Goal: Task Accomplishment & Management: Manage account settings

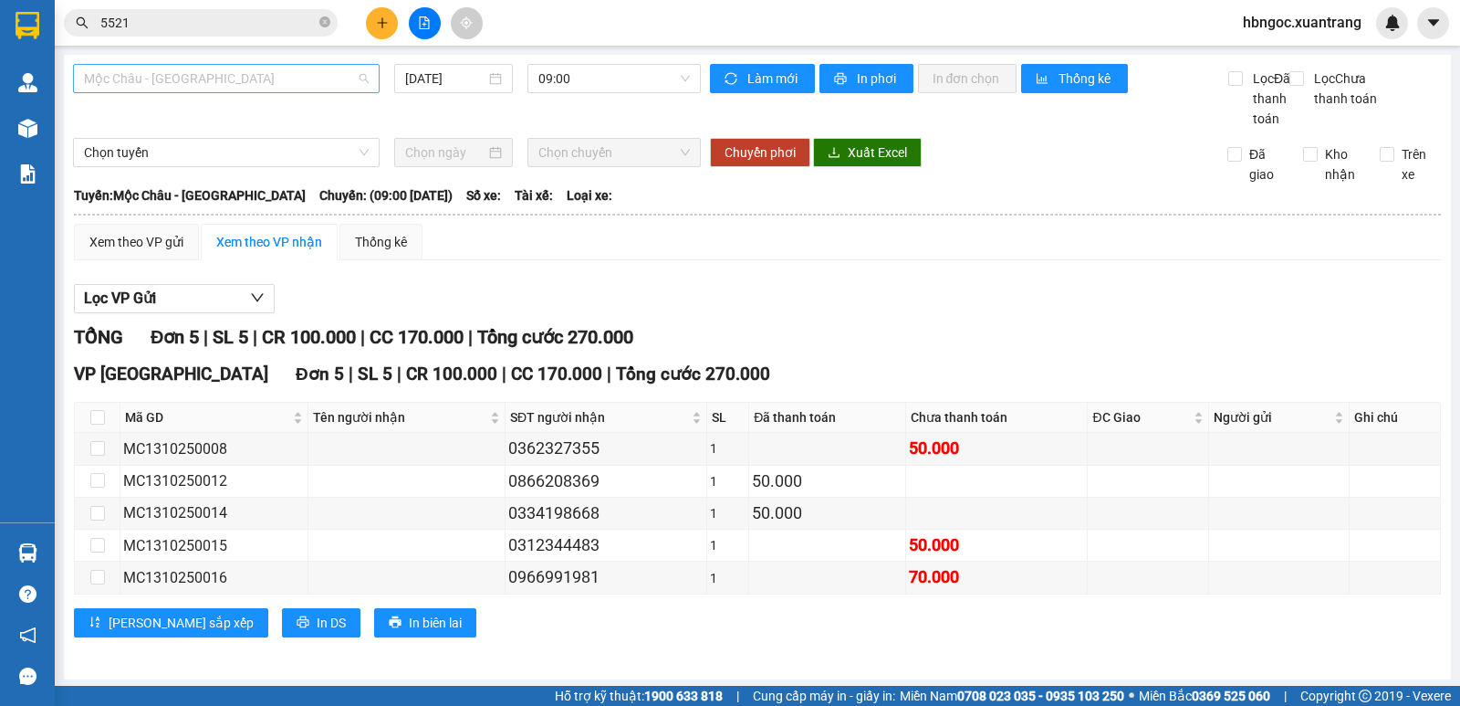
click at [261, 76] on span "Mộc Châu - [GEOGRAPHIC_DATA]" at bounding box center [226, 78] width 285 height 27
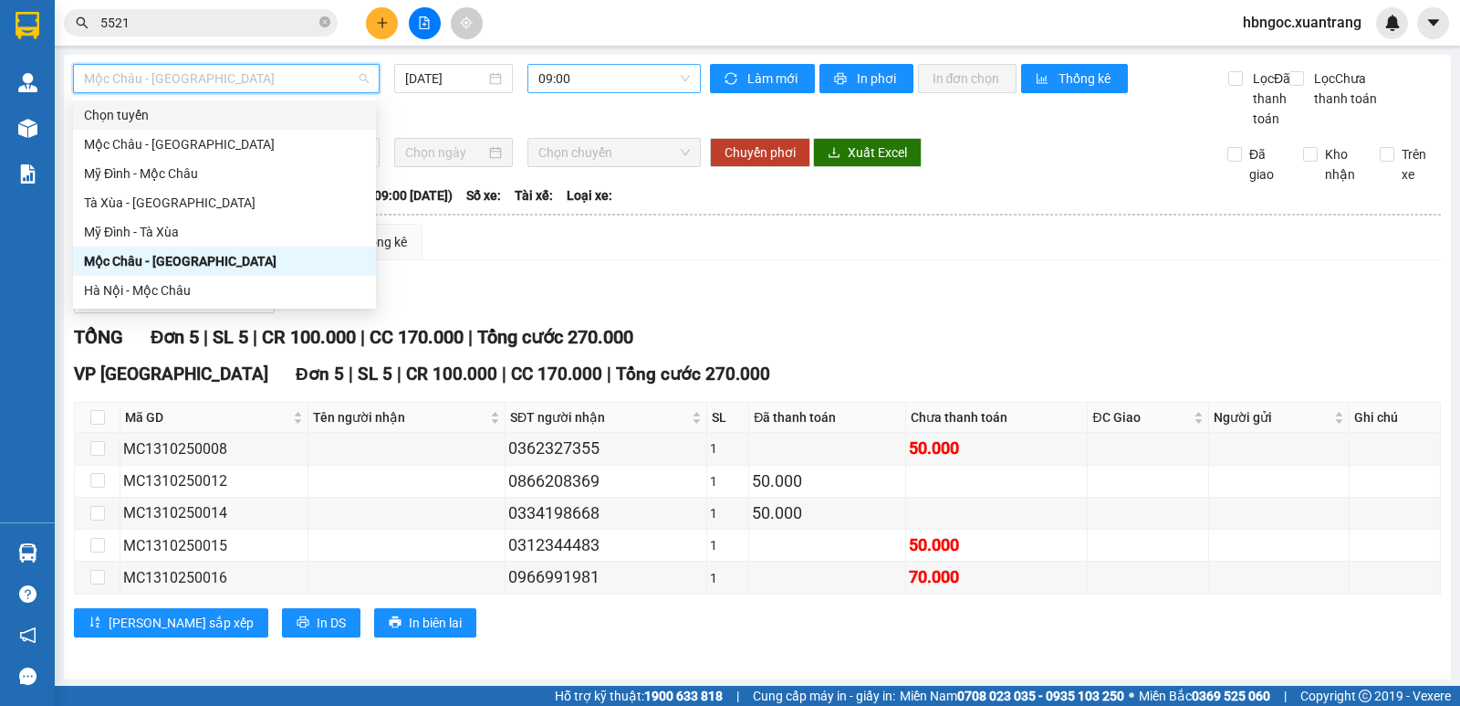
click at [538, 89] on span "09:00" at bounding box center [613, 78] width 151 height 27
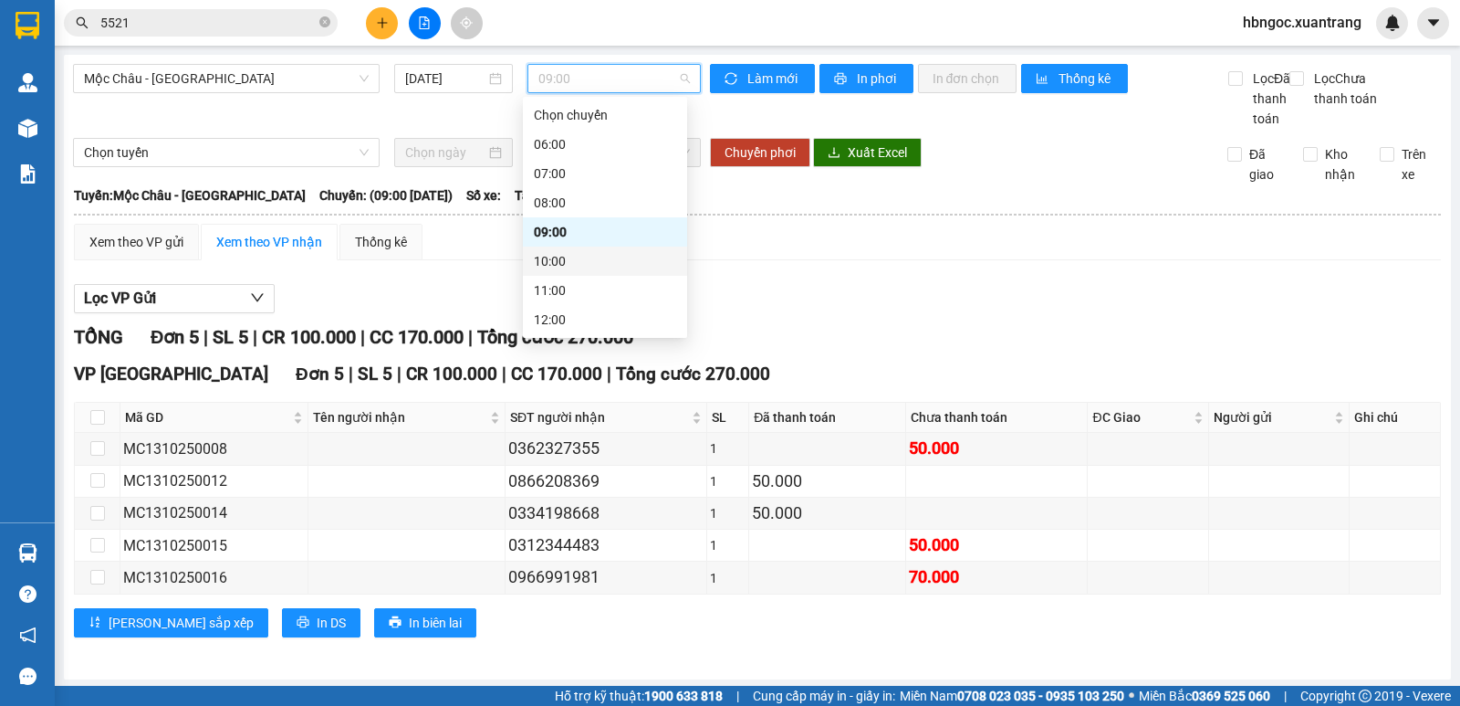
click at [570, 267] on div "10:00" at bounding box center [605, 261] width 142 height 20
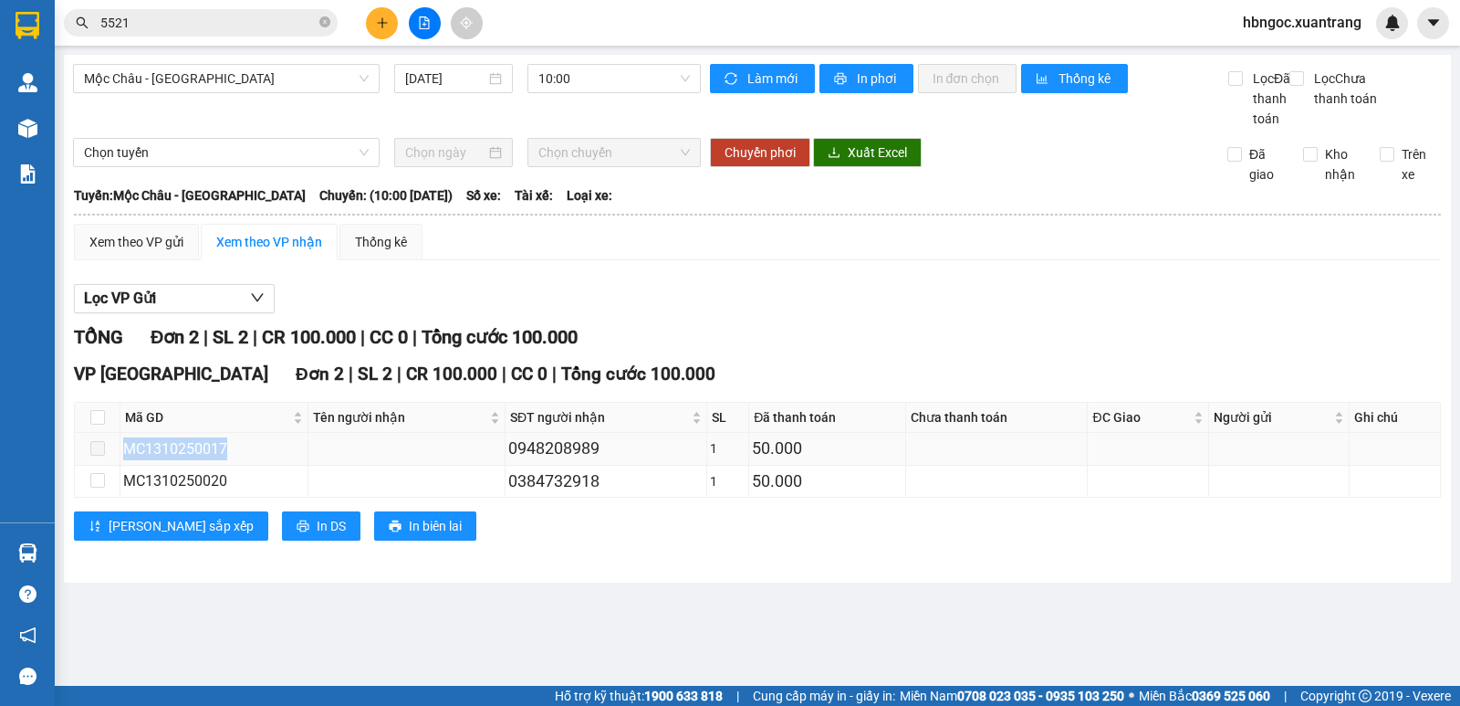
drag, startPoint x: 232, startPoint y: 471, endPoint x: 120, endPoint y: 471, distance: 111.3
click at [120, 465] on td "MC1310250017" at bounding box center [214, 449] width 188 height 32
copy div "MC1310250017"
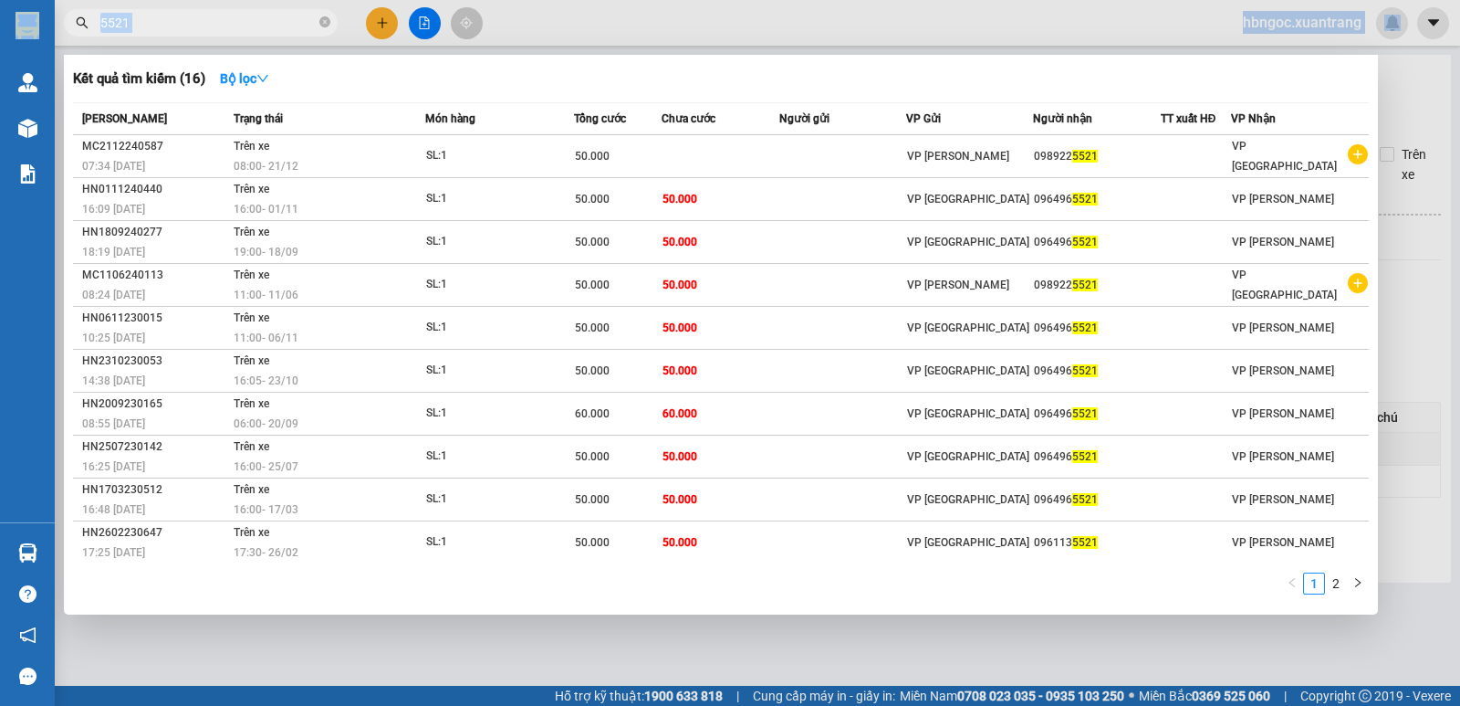
drag, startPoint x: 255, startPoint y: 33, endPoint x: 43, endPoint y: 33, distance: 211.7
click at [44, 33] on section "Kết quả tìm kiếm ( 16 ) Bộ lọc Mã ĐH Trạng thái Món hàng Tổng cước Chưa cước Ng…" at bounding box center [730, 353] width 1460 height 706
click at [326, 21] on icon "close-circle" at bounding box center [324, 21] width 11 height 11
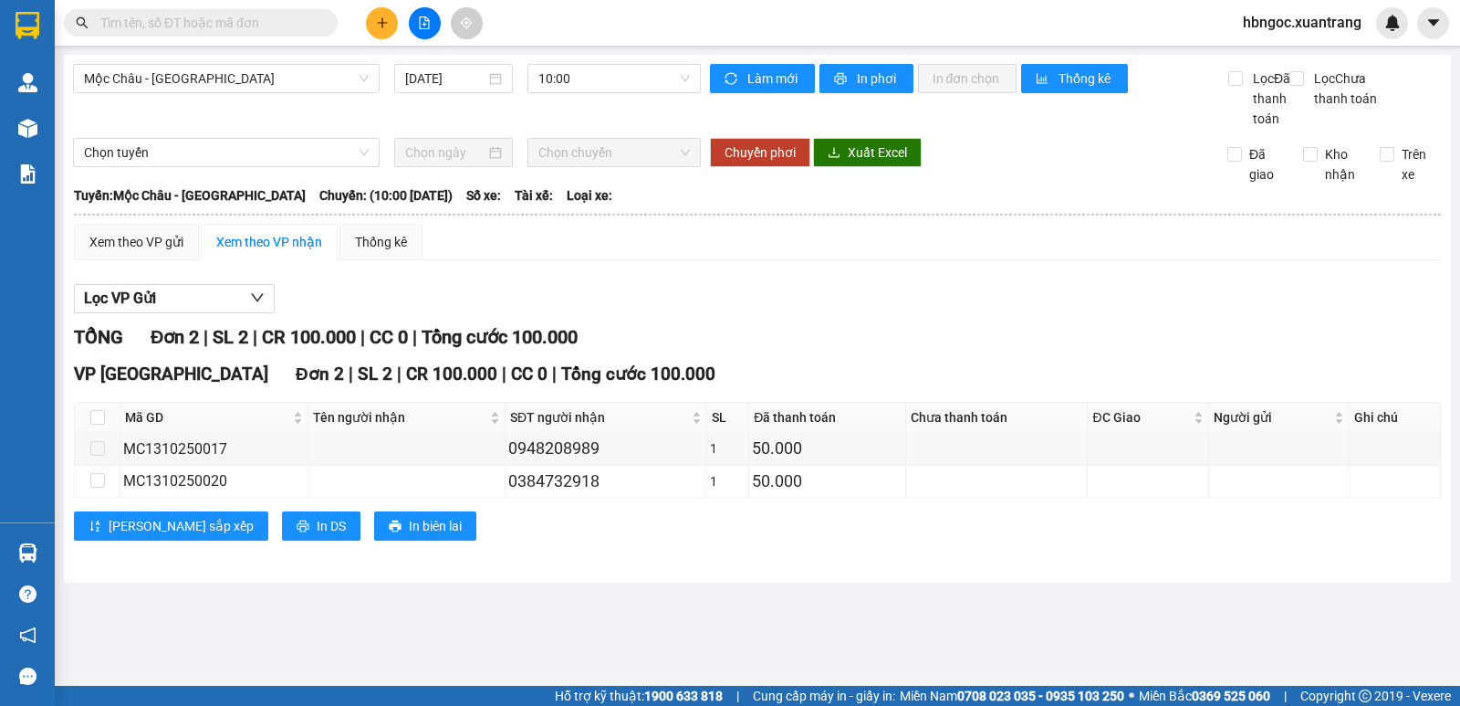
paste input "MC1310250017"
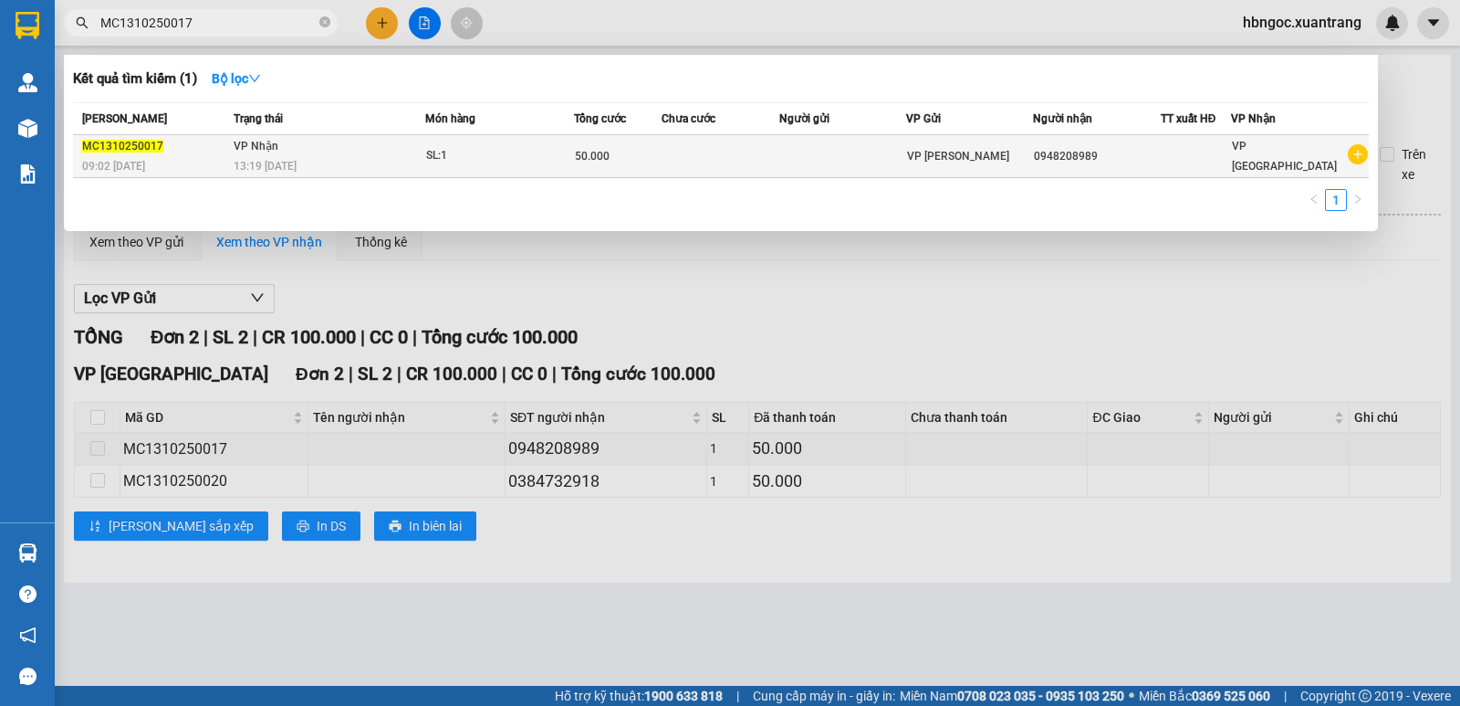
type input "MC1310250017"
click at [452, 159] on div "SL: 1" at bounding box center [494, 156] width 137 height 20
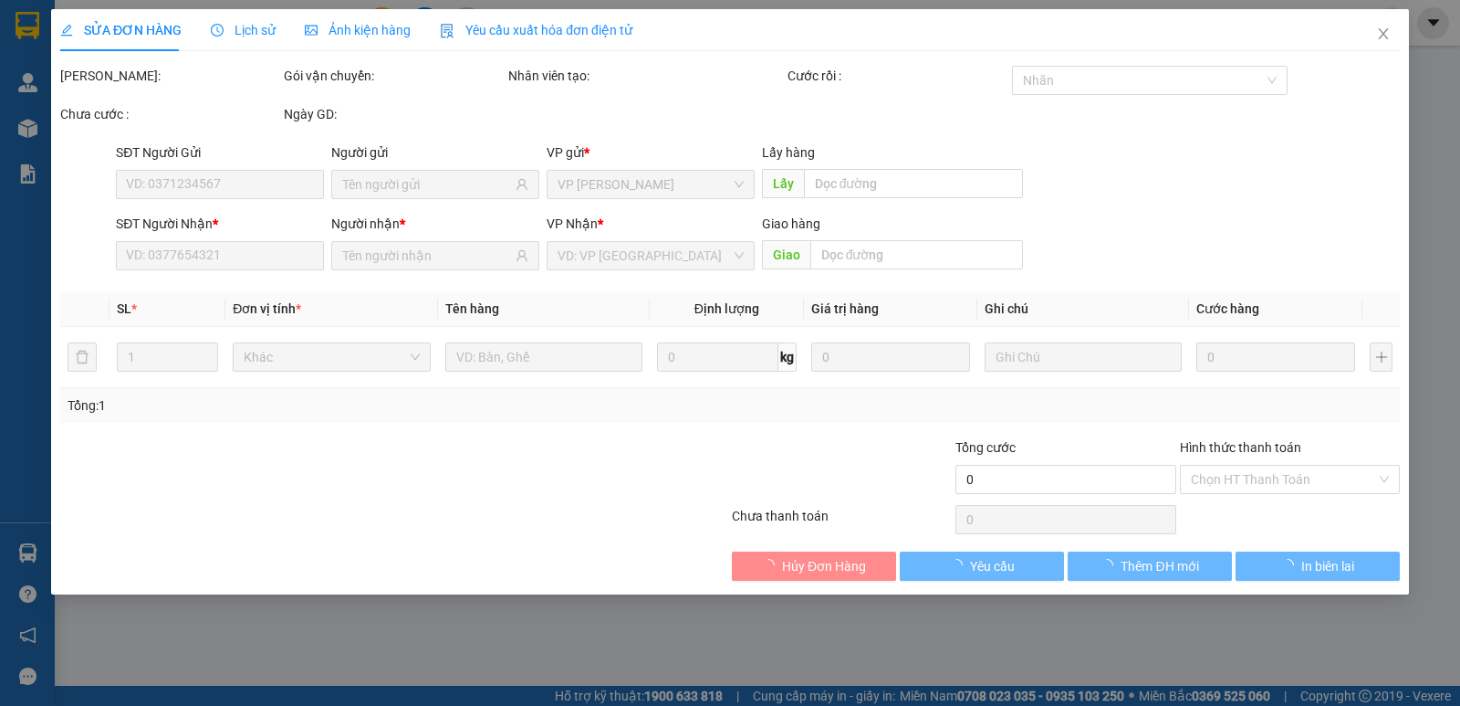
type input "0948208989"
type input "50.000"
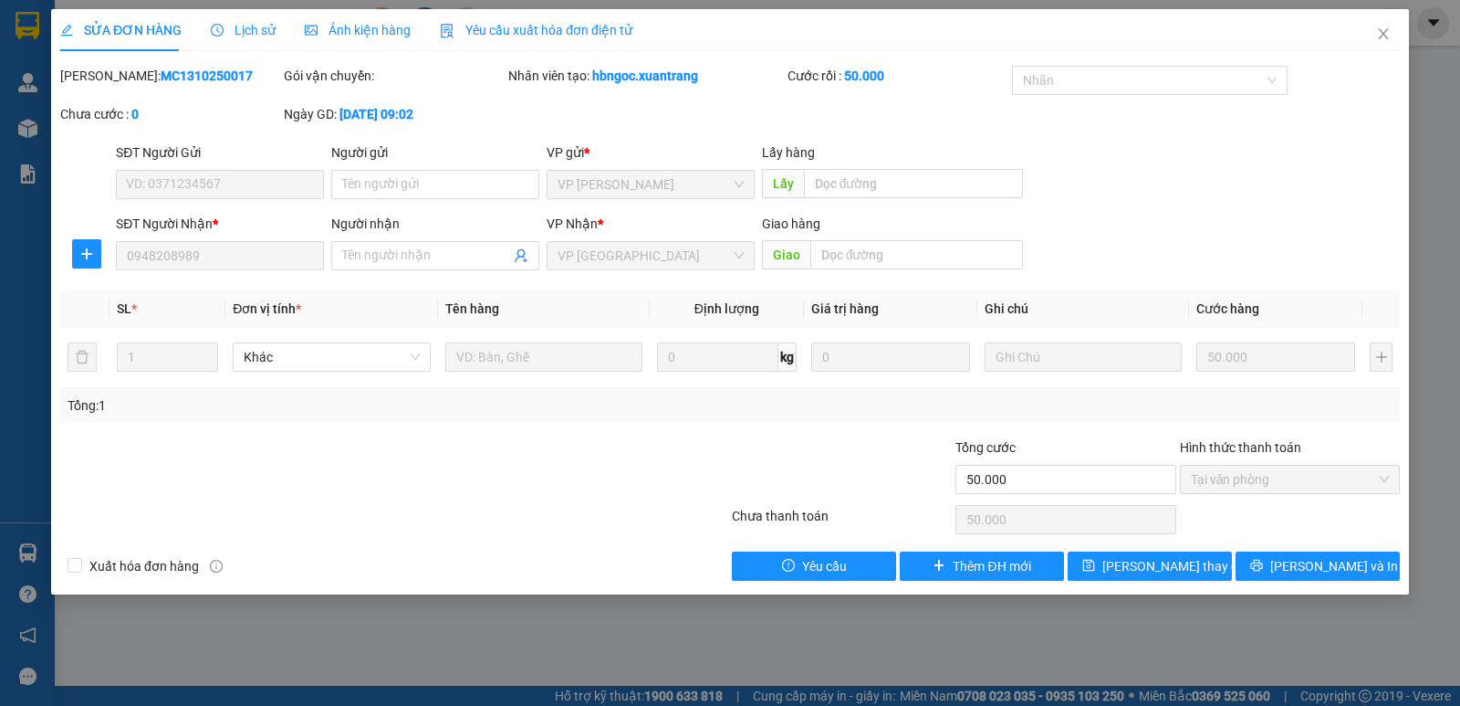
click at [384, 26] on span "Ảnh kiện hàng" at bounding box center [358, 30] width 106 height 15
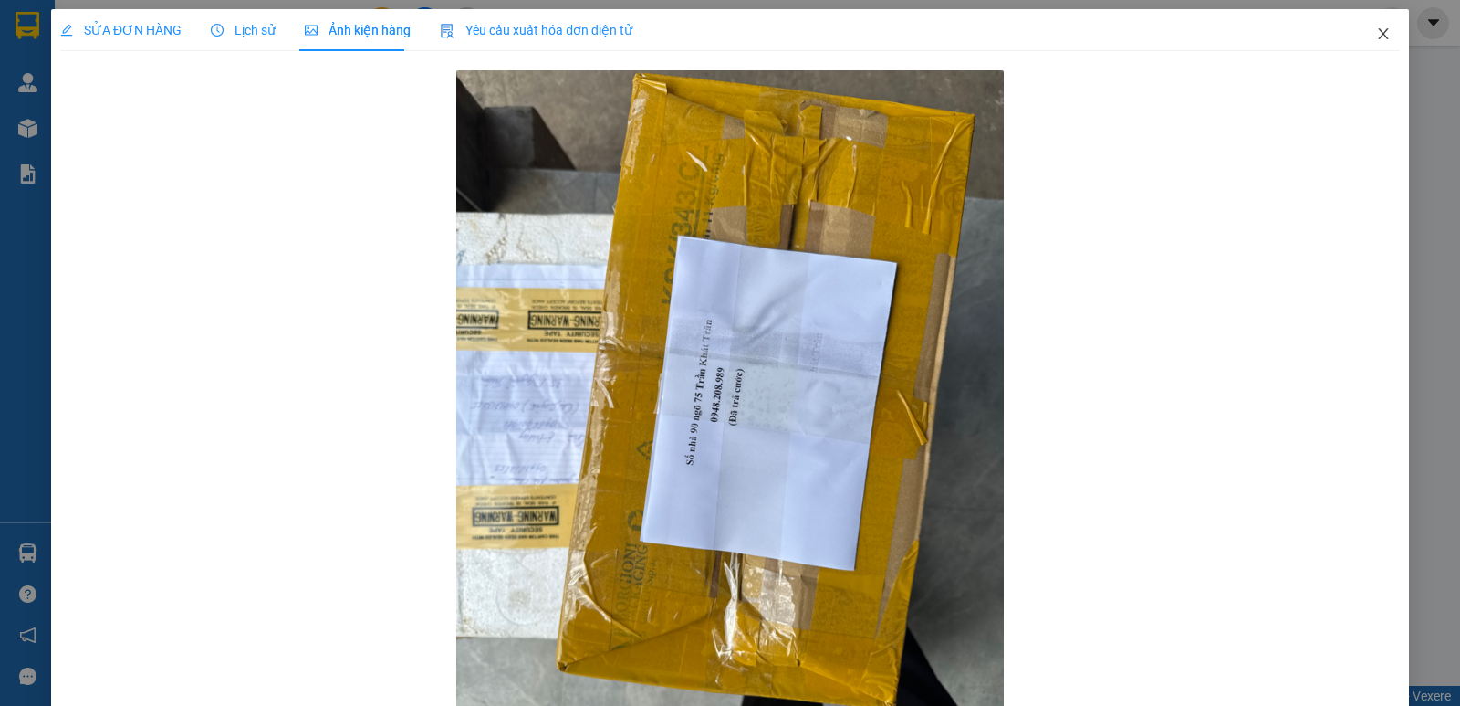
click at [1377, 33] on icon "close" at bounding box center [1383, 33] width 15 height 15
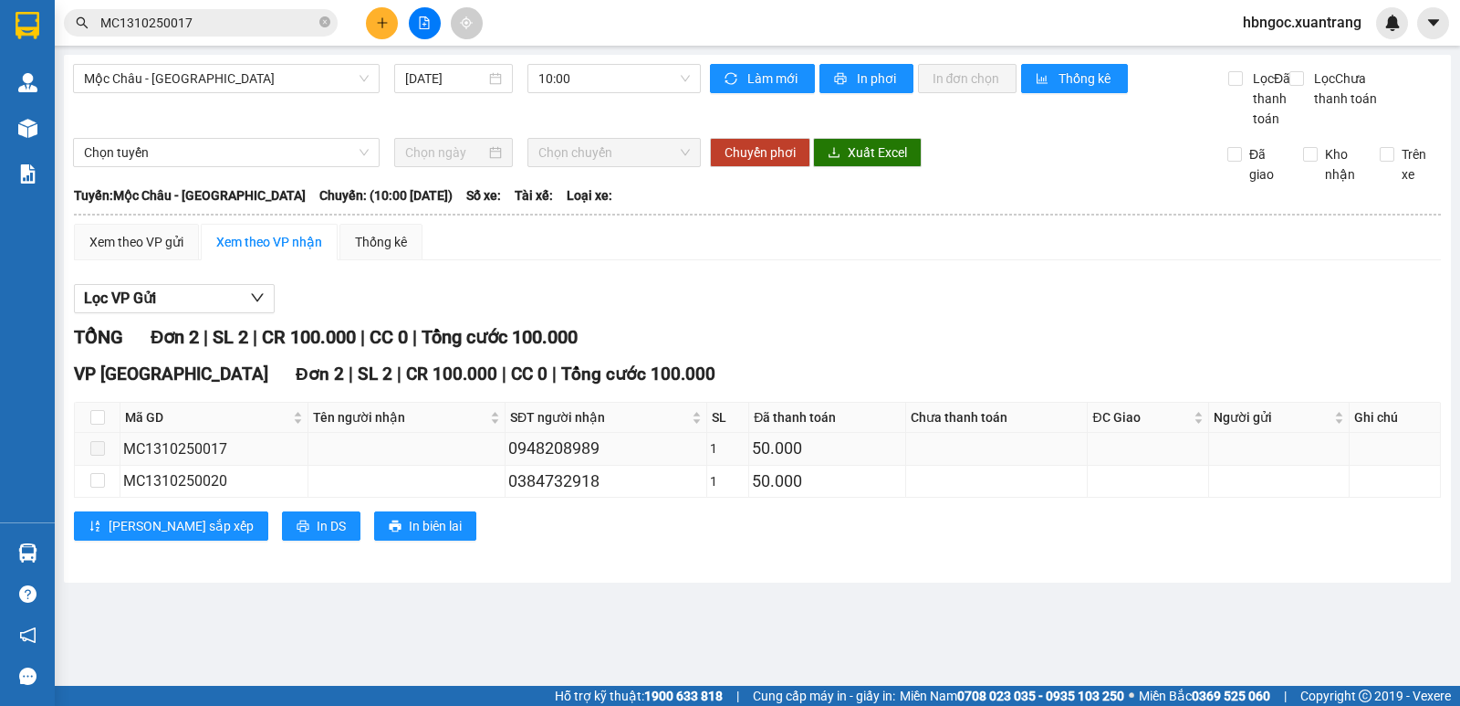
click at [98, 455] on span at bounding box center [97, 448] width 15 height 15
click at [100, 455] on span at bounding box center [97, 448] width 15 height 15
click at [538, 623] on main "Mộc Châu - Hà Nội 13/10/2025 10:00 Làm mới In phơi In đơn chọn Thống kê Lọc Đã …" at bounding box center [730, 342] width 1460 height 685
click at [154, 252] on div "Xem theo VP gửi" at bounding box center [136, 242] width 94 height 20
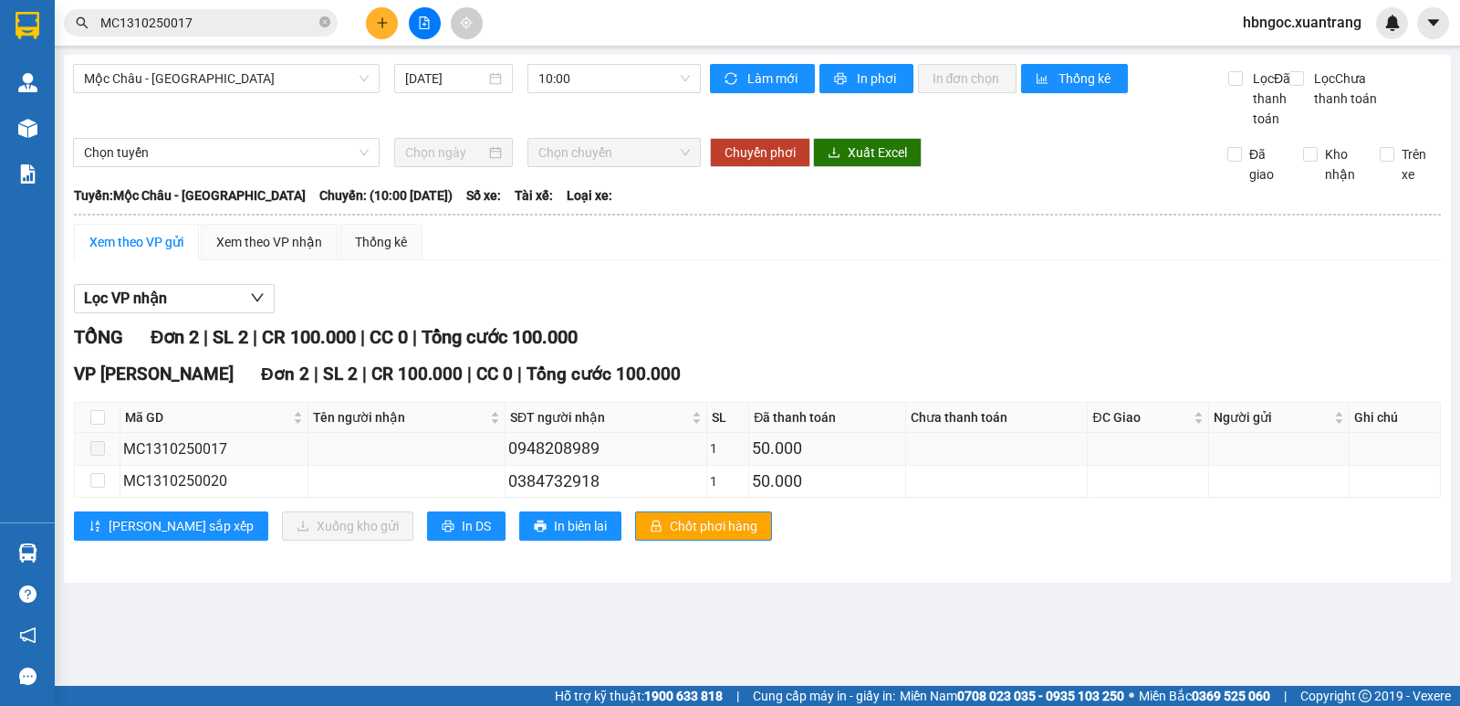
click at [102, 455] on span at bounding box center [97, 448] width 15 height 15
click at [103, 458] on label at bounding box center [97, 448] width 15 height 20
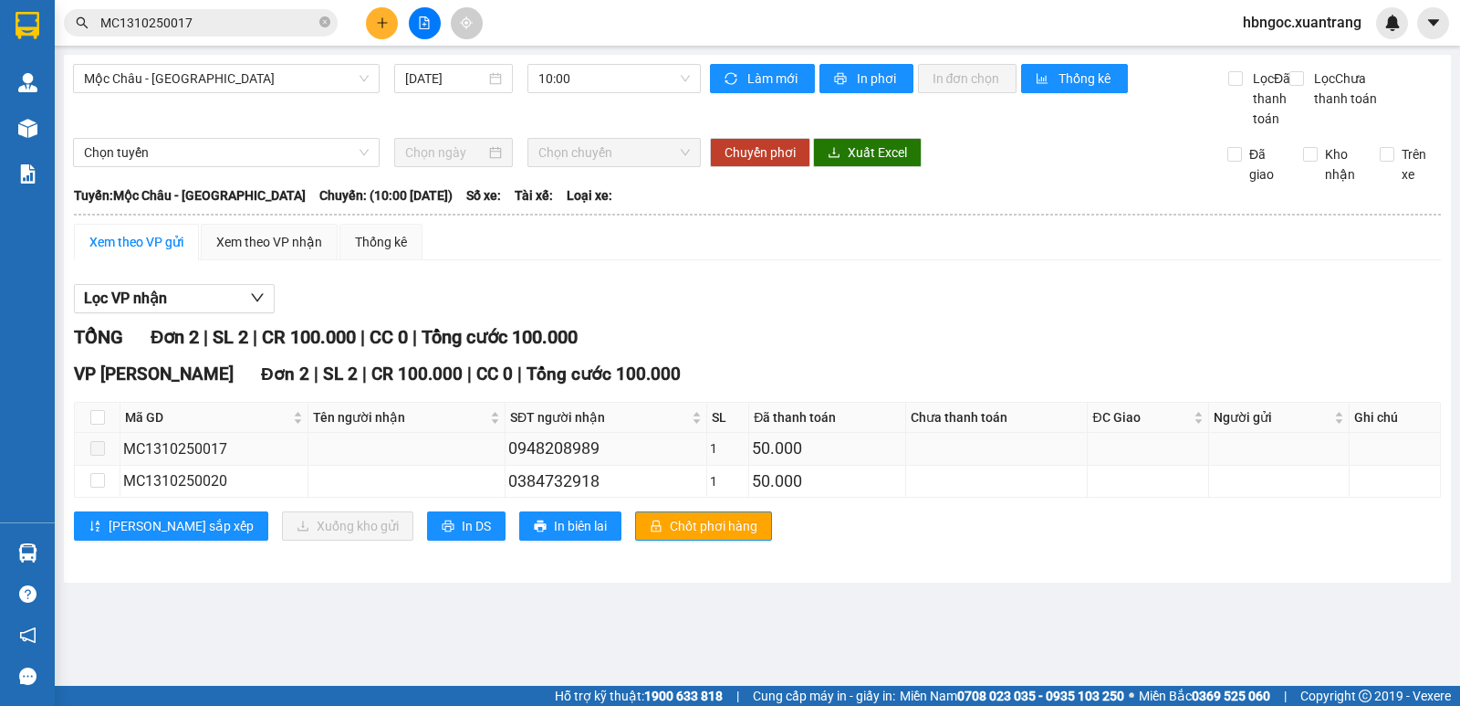
click at [103, 455] on span at bounding box center [97, 448] width 15 height 15
click at [104, 455] on span at bounding box center [97, 448] width 15 height 15
click at [107, 465] on td at bounding box center [98, 449] width 46 height 32
click at [973, 465] on td at bounding box center [997, 449] width 182 height 32
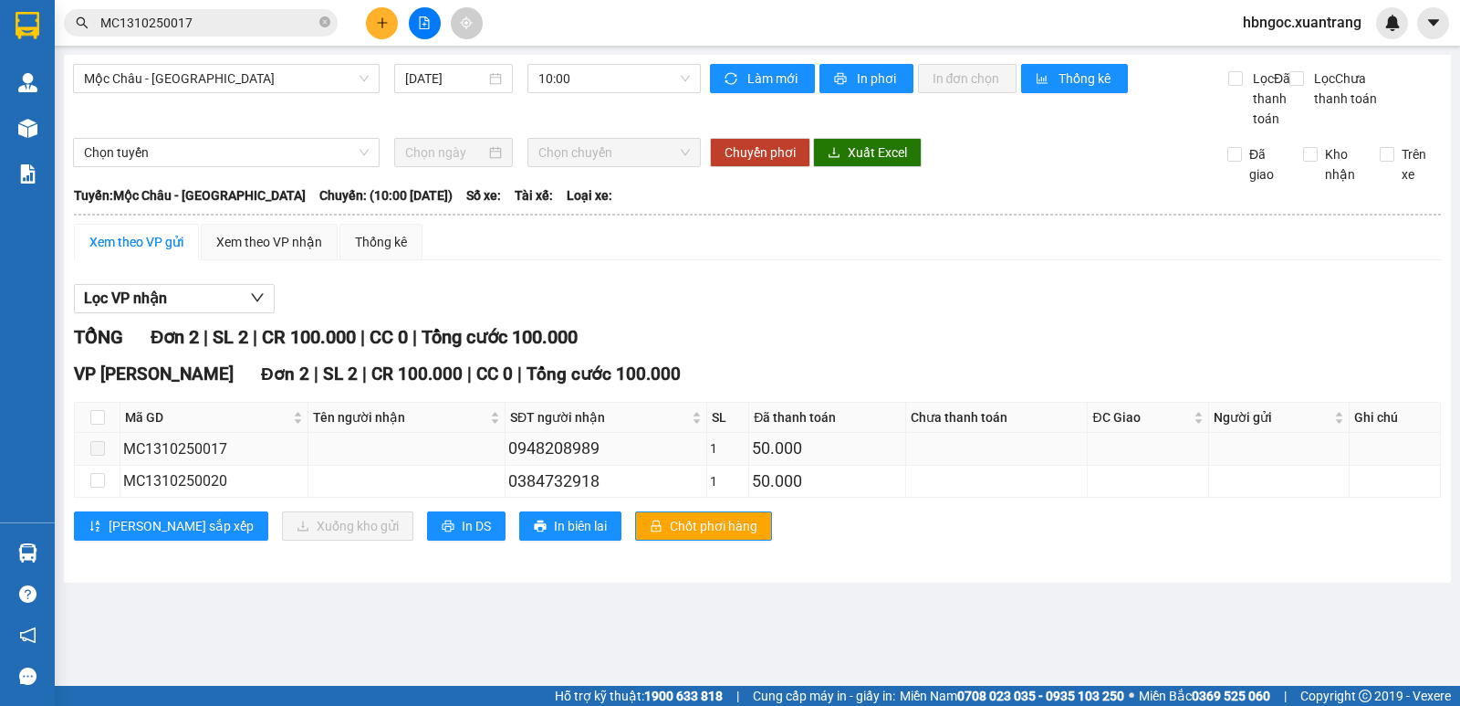
click at [973, 465] on td at bounding box center [997, 449] width 182 height 32
click at [101, 455] on span at bounding box center [97, 448] width 15 height 15
click at [99, 455] on span at bounding box center [97, 448] width 15 height 15
click at [270, 252] on div "Xem theo VP nhận" at bounding box center [269, 242] width 106 height 20
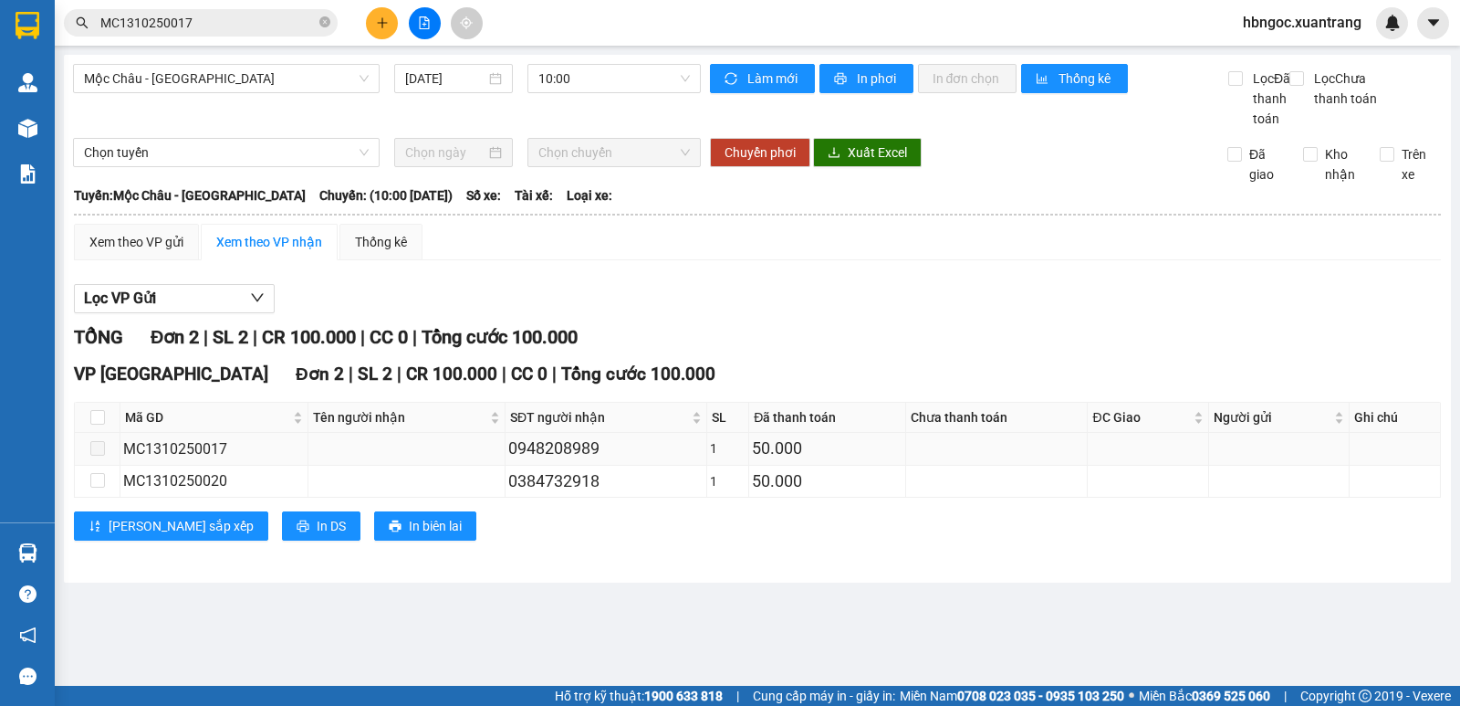
click at [102, 455] on span at bounding box center [97, 448] width 15 height 15
click at [324, 90] on span "Mộc [PERSON_NAME][GEOGRAPHIC_DATA]" at bounding box center [226, 78] width 285 height 27
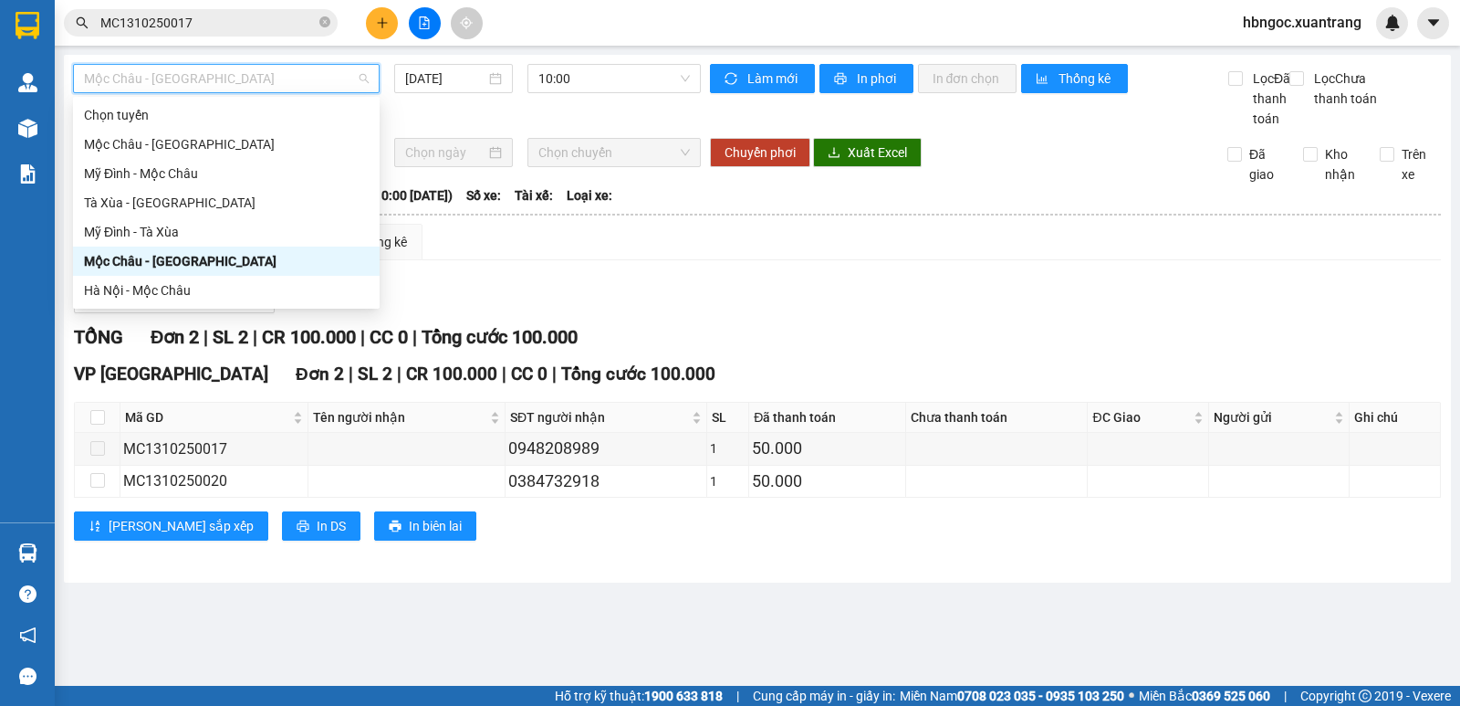
click at [348, 264] on div "Mộc [PERSON_NAME][GEOGRAPHIC_DATA]" at bounding box center [226, 261] width 285 height 20
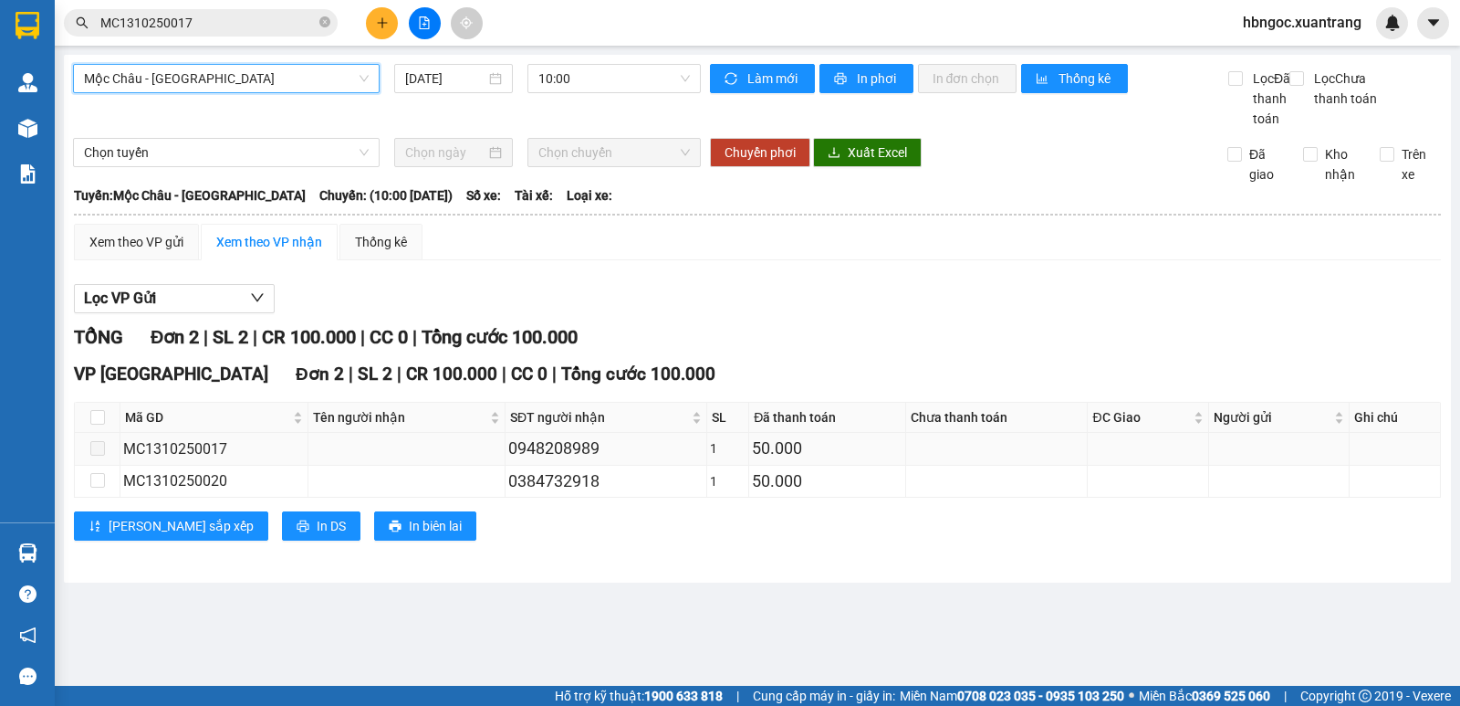
drag, startPoint x: 99, startPoint y: 472, endPoint x: 108, endPoint y: 467, distance: 10.2
click at [90, 455] on span at bounding box center [97, 448] width 15 height 15
click at [94, 458] on label at bounding box center [97, 448] width 15 height 20
click at [98, 458] on label at bounding box center [97, 448] width 15 height 20
click at [103, 455] on span at bounding box center [97, 448] width 15 height 15
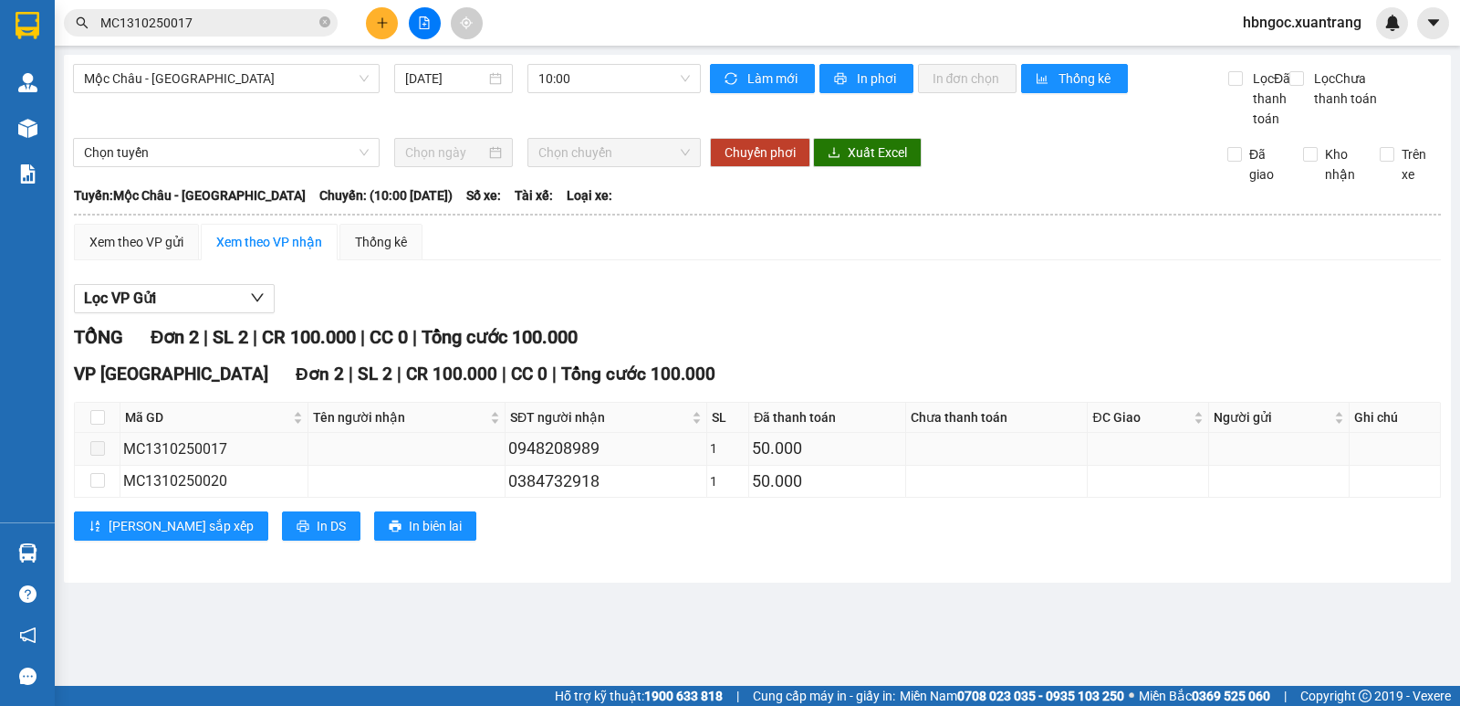
click at [104, 455] on span at bounding box center [97, 448] width 15 height 15
drag, startPoint x: 107, startPoint y: 474, endPoint x: 202, endPoint y: 474, distance: 94.9
click at [112, 465] on td at bounding box center [98, 449] width 46 height 32
click at [374, 465] on td at bounding box center [406, 449] width 197 height 32
click at [225, 33] on span "MC1310250017" at bounding box center [201, 22] width 274 height 27
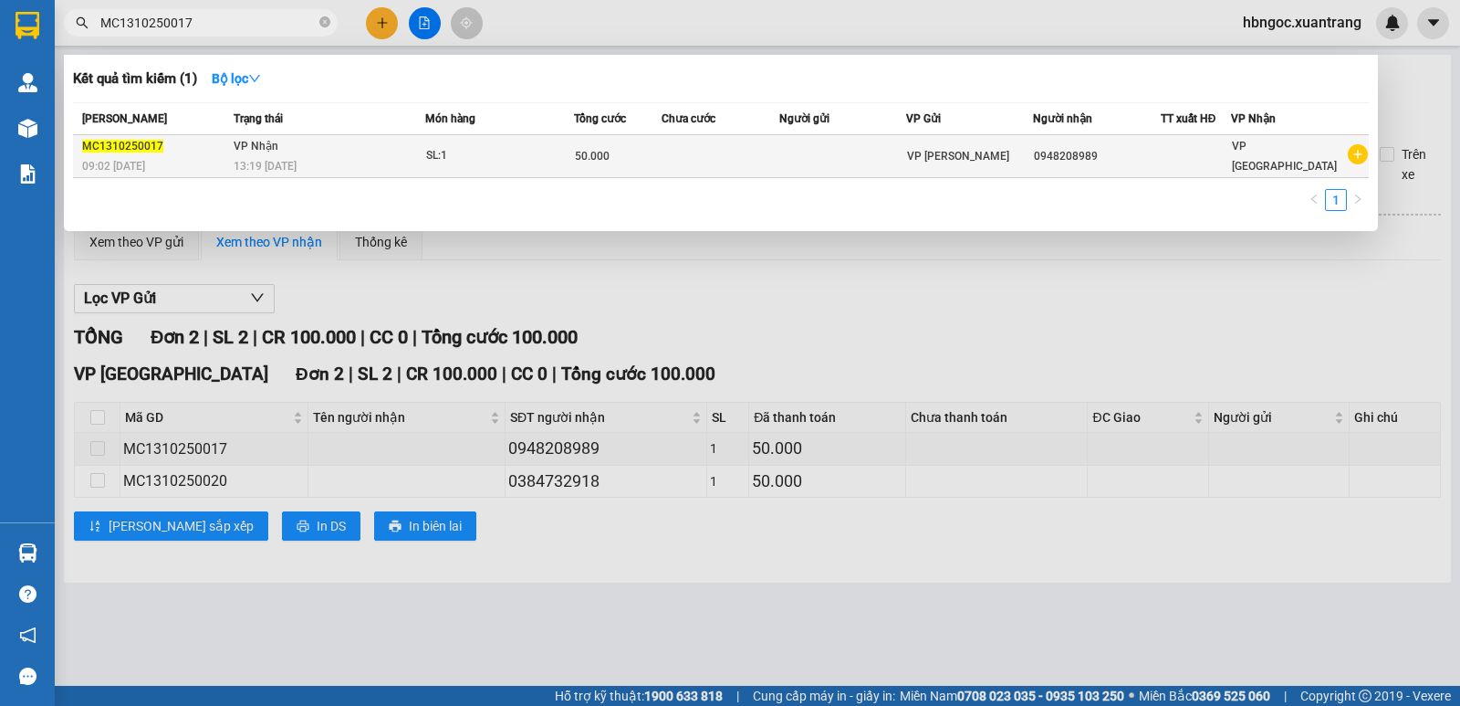
click at [302, 169] on div "13:19 - 13/10" at bounding box center [329, 166] width 190 height 20
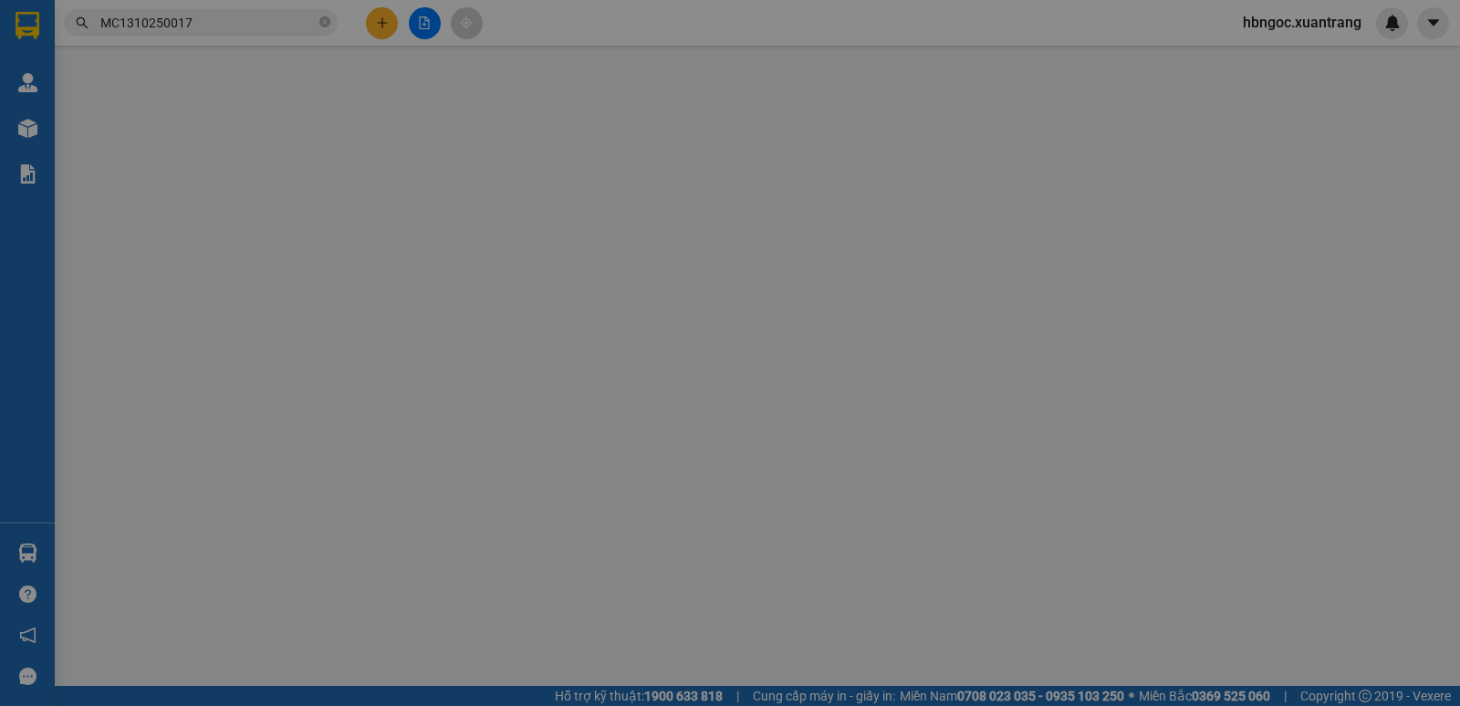
type input "0948208989"
type input "50.000"
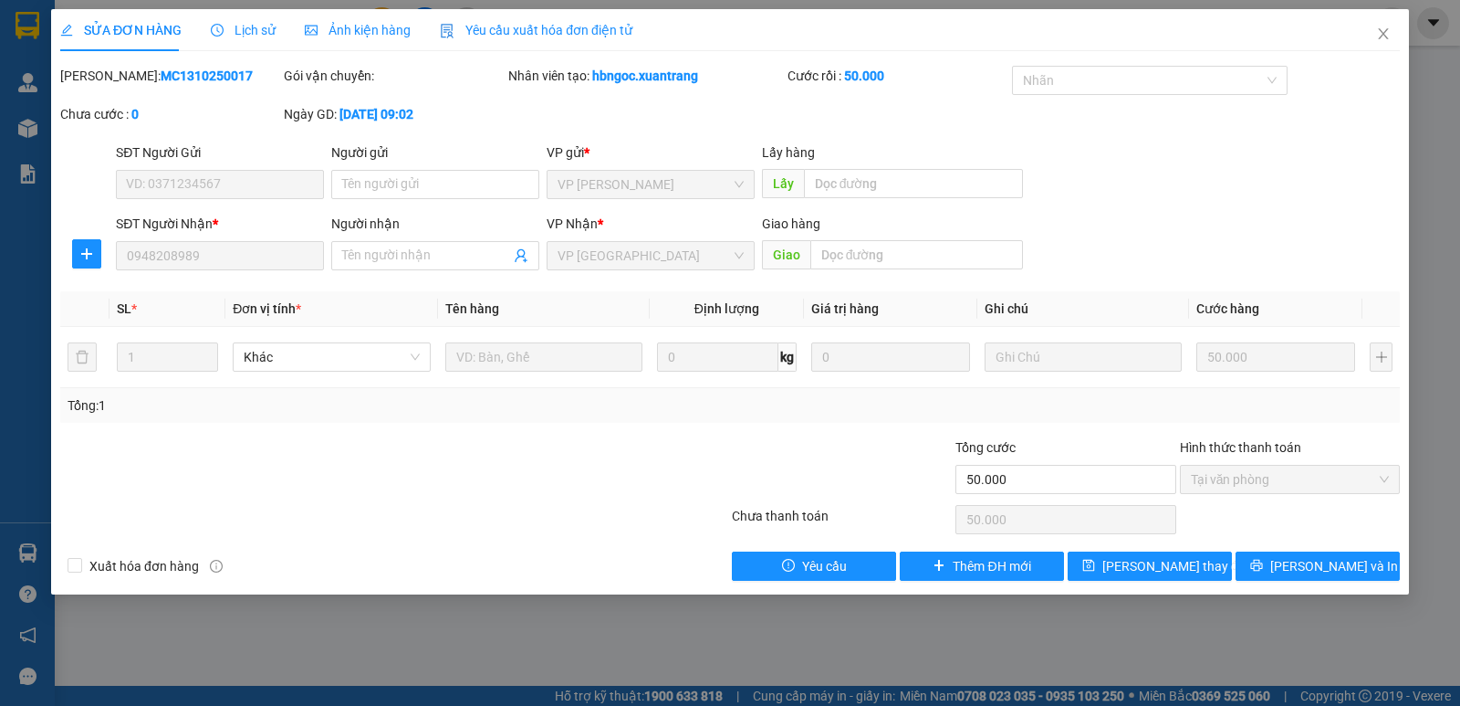
click at [388, 31] on span "Ảnh kiện hàng" at bounding box center [358, 30] width 106 height 15
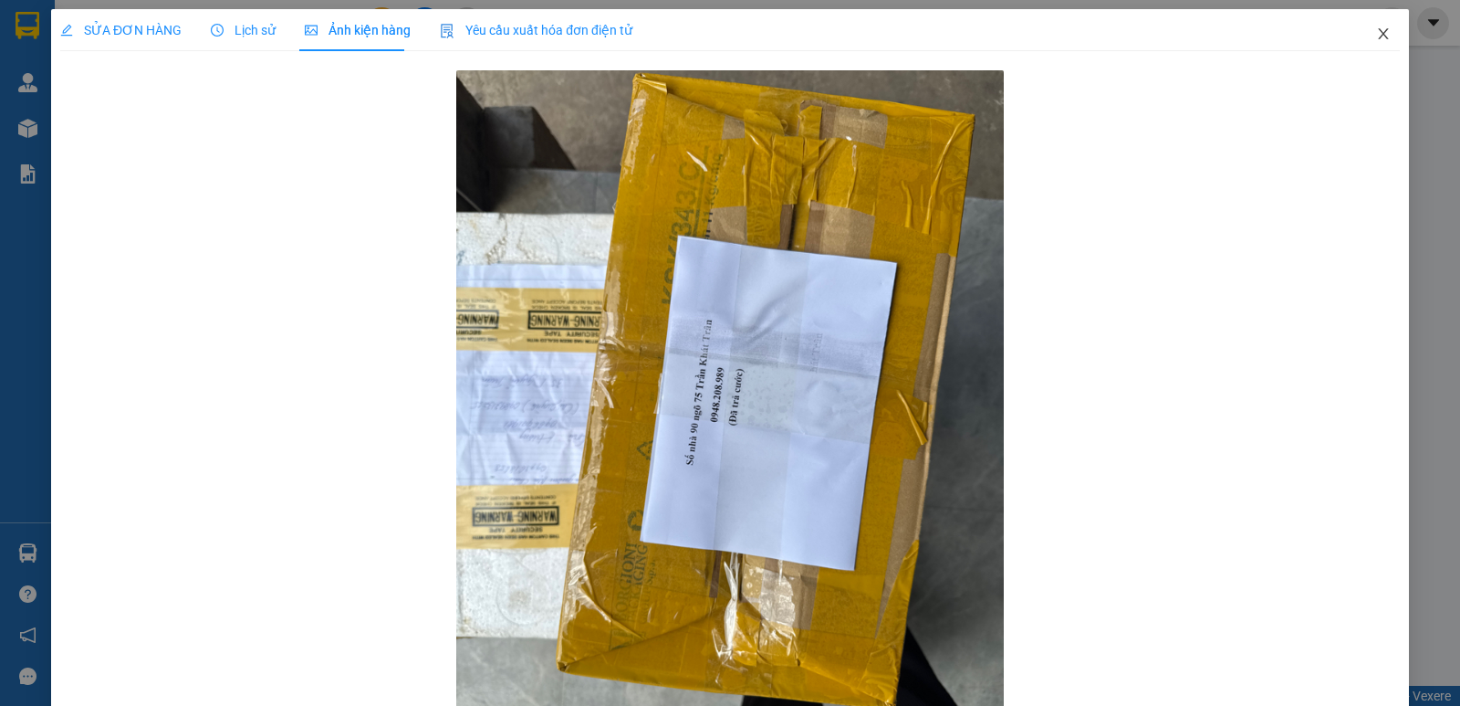
drag, startPoint x: 1371, startPoint y: 33, endPoint x: 1082, endPoint y: 5, distance: 289.8
click at [1376, 32] on icon "close" at bounding box center [1383, 33] width 15 height 15
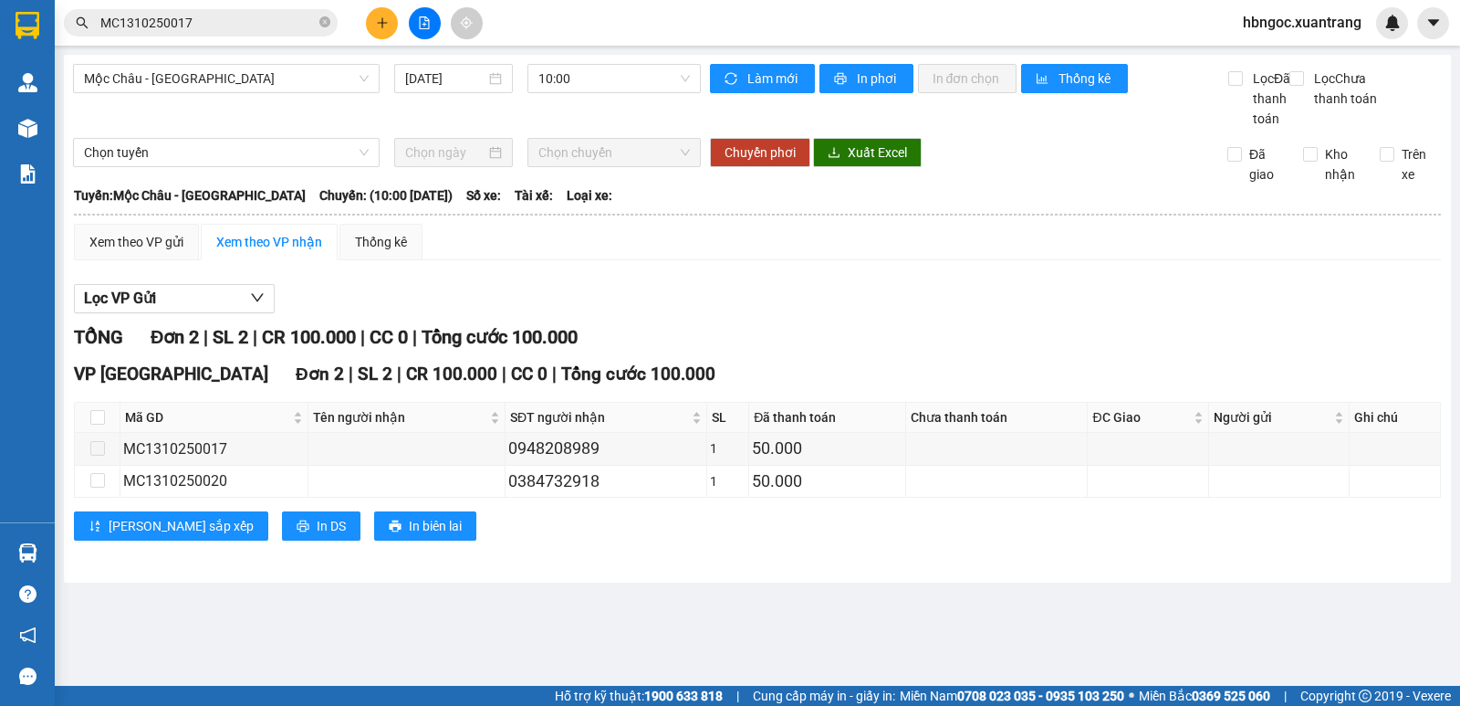
click at [1327, 26] on span "hbngoc.xuantrang" at bounding box center [1302, 22] width 148 height 23
click at [1270, 61] on span "Đăng xuất" at bounding box center [1310, 57] width 110 height 20
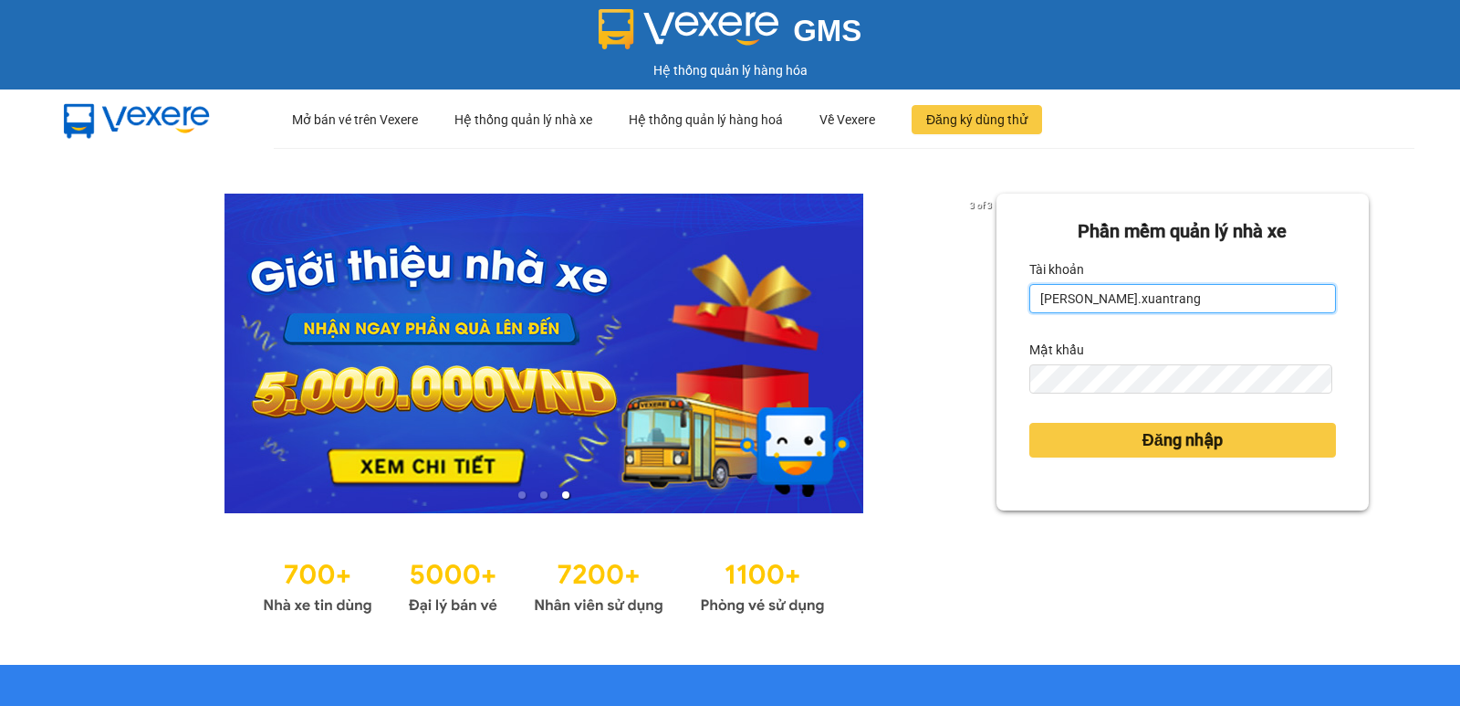
click at [1197, 293] on input "[PERSON_NAME].xuantrang" at bounding box center [1183, 298] width 307 height 29
type input "ntnhuyen.xuantrang"
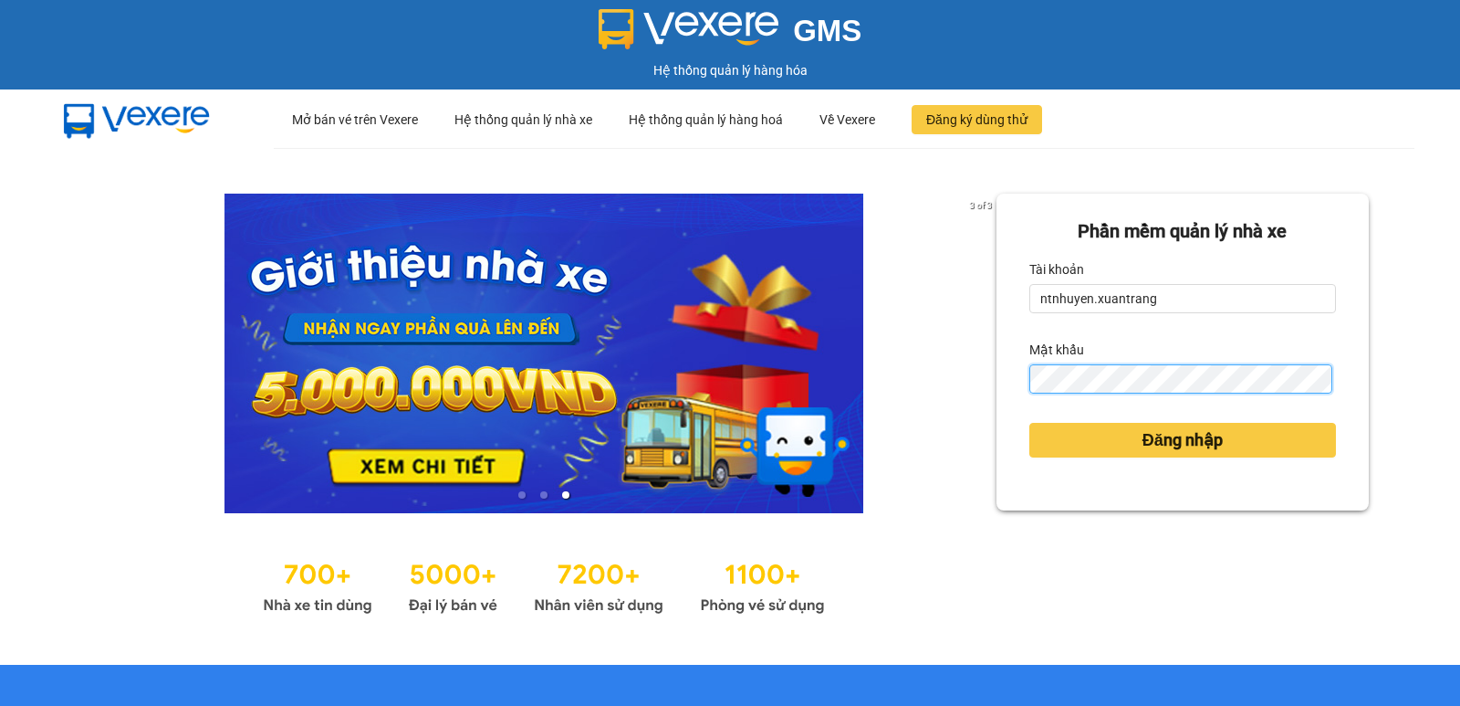
click at [1030, 423] on button "Đăng nhập" at bounding box center [1183, 440] width 307 height 35
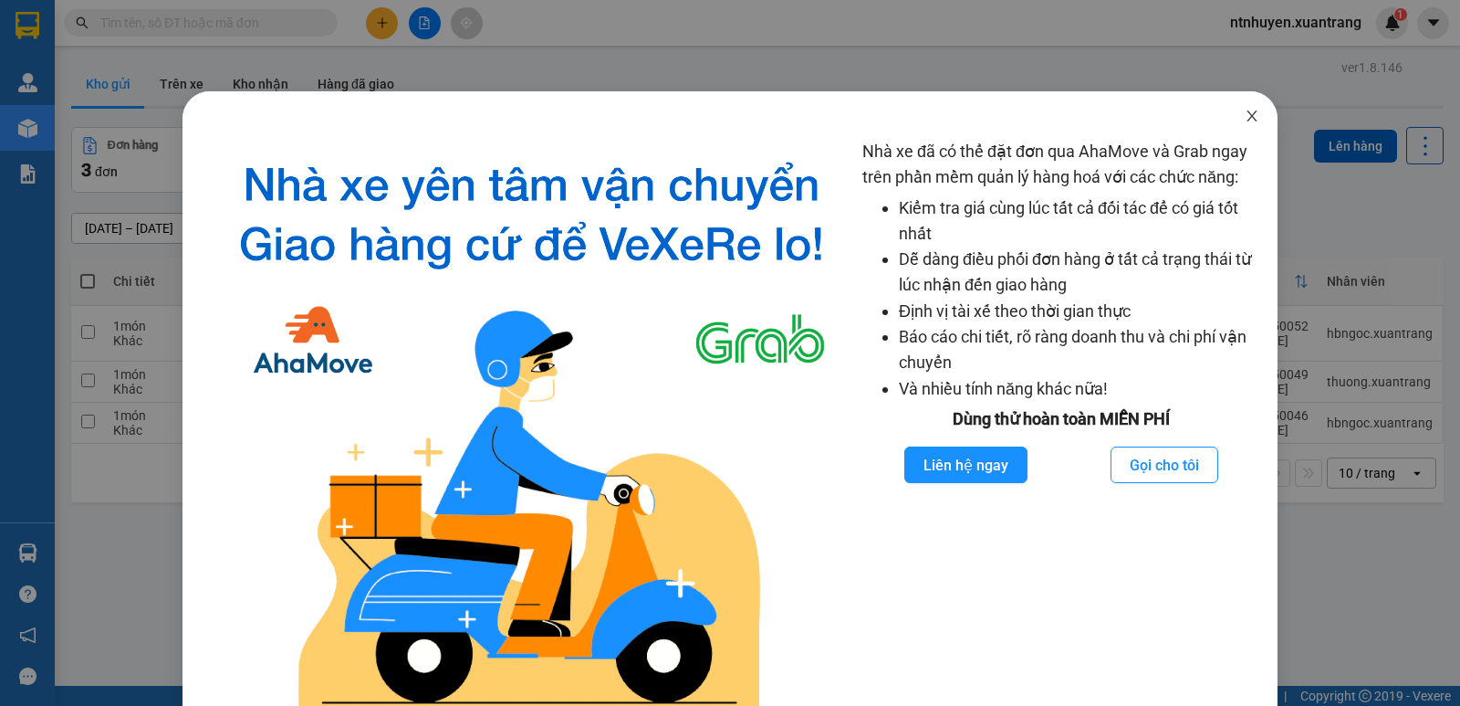
drag, startPoint x: 1239, startPoint y: 121, endPoint x: 880, endPoint y: 170, distance: 362.8
click at [1245, 122] on icon "close" at bounding box center [1252, 116] width 15 height 15
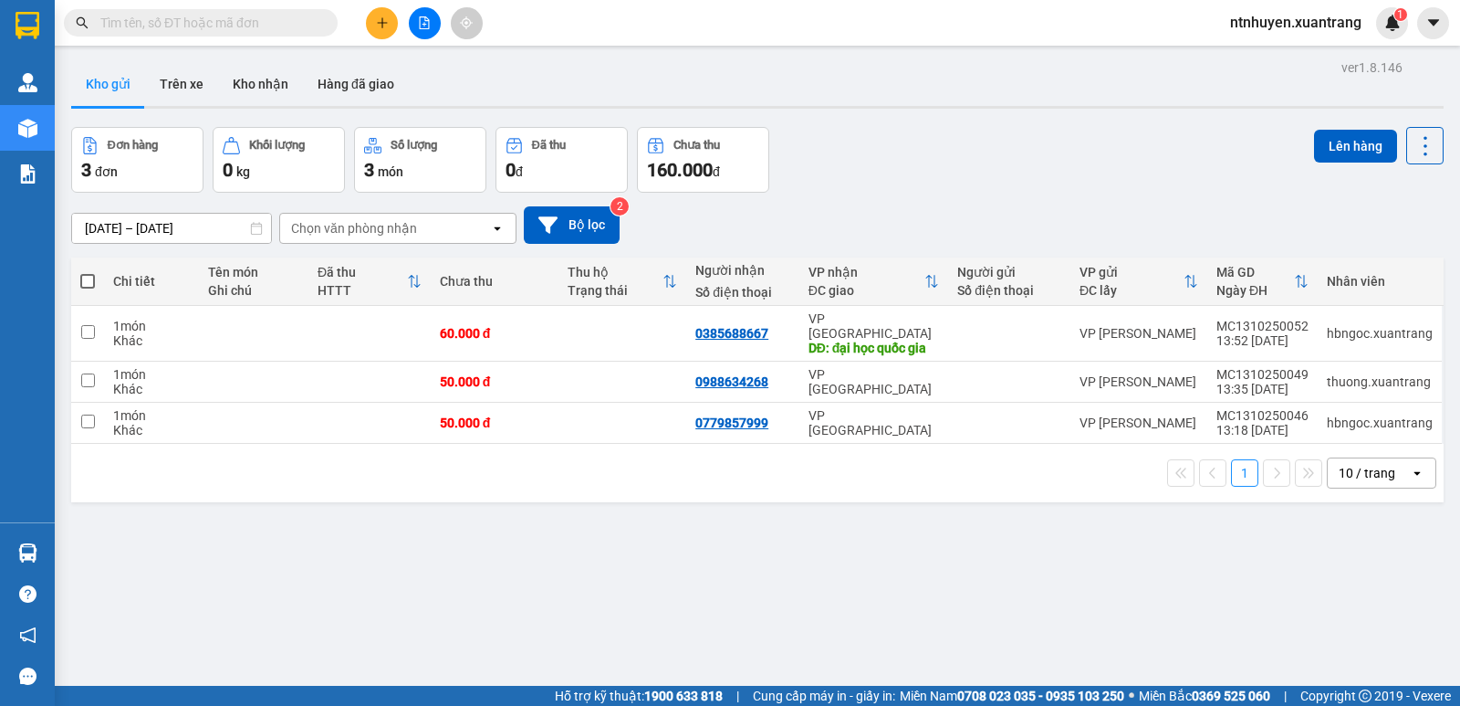
click at [235, 29] on input "text" at bounding box center [207, 23] width 215 height 20
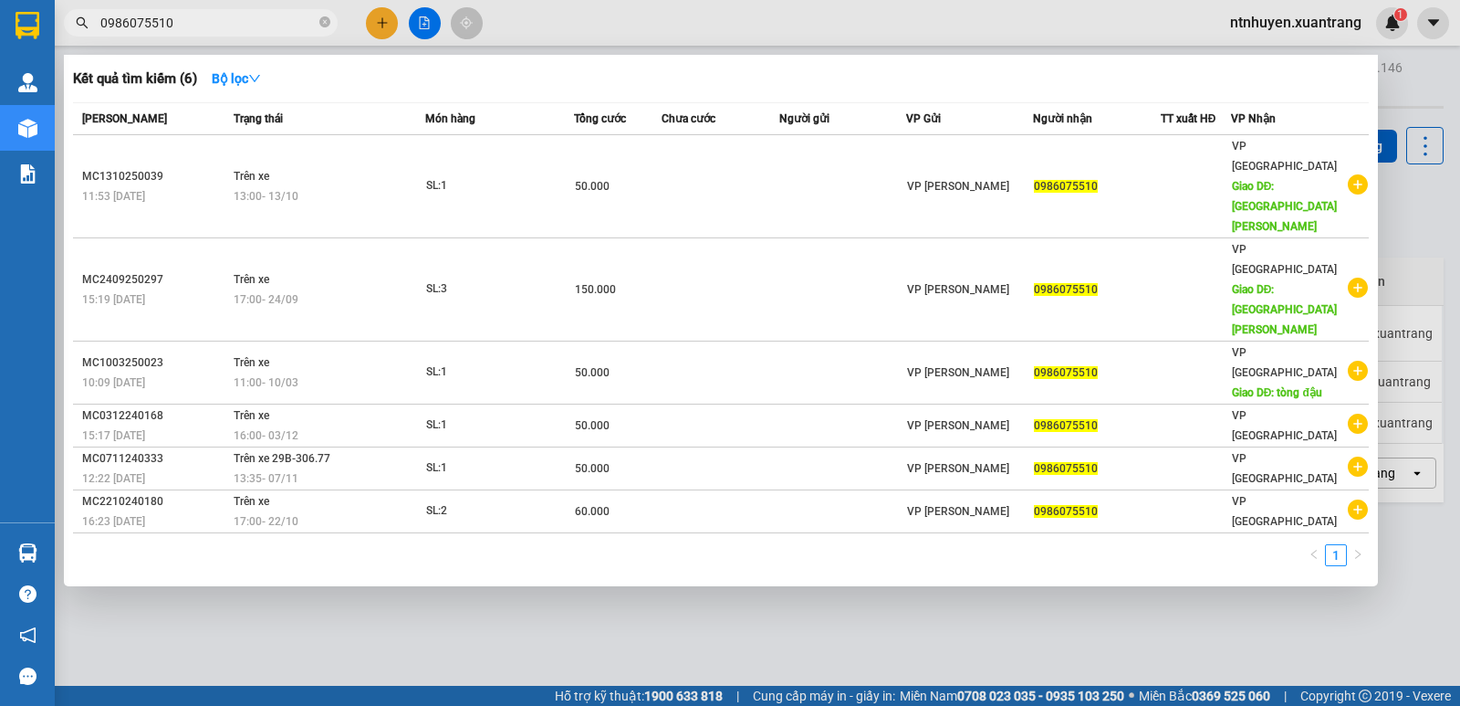
type input "0986075510"
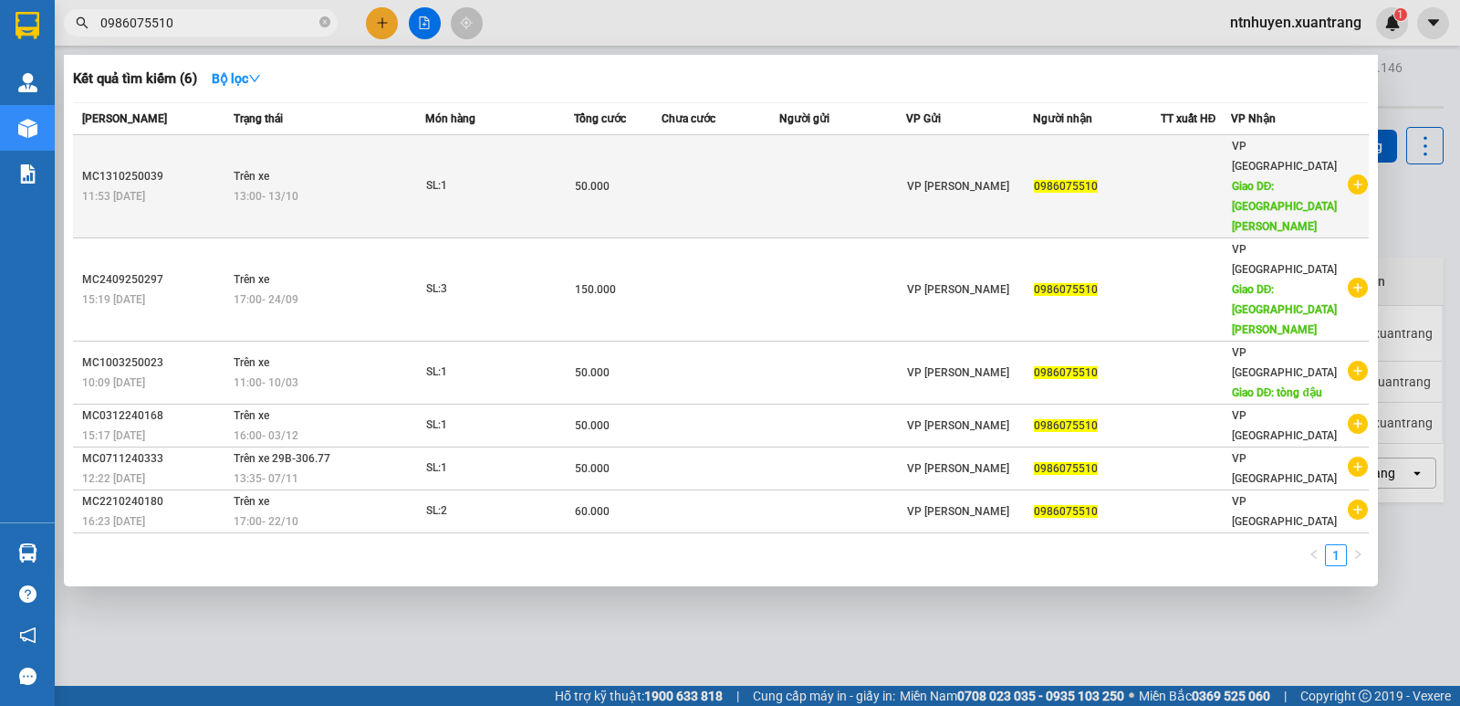
click at [507, 176] on div "SL: 1" at bounding box center [494, 186] width 137 height 20
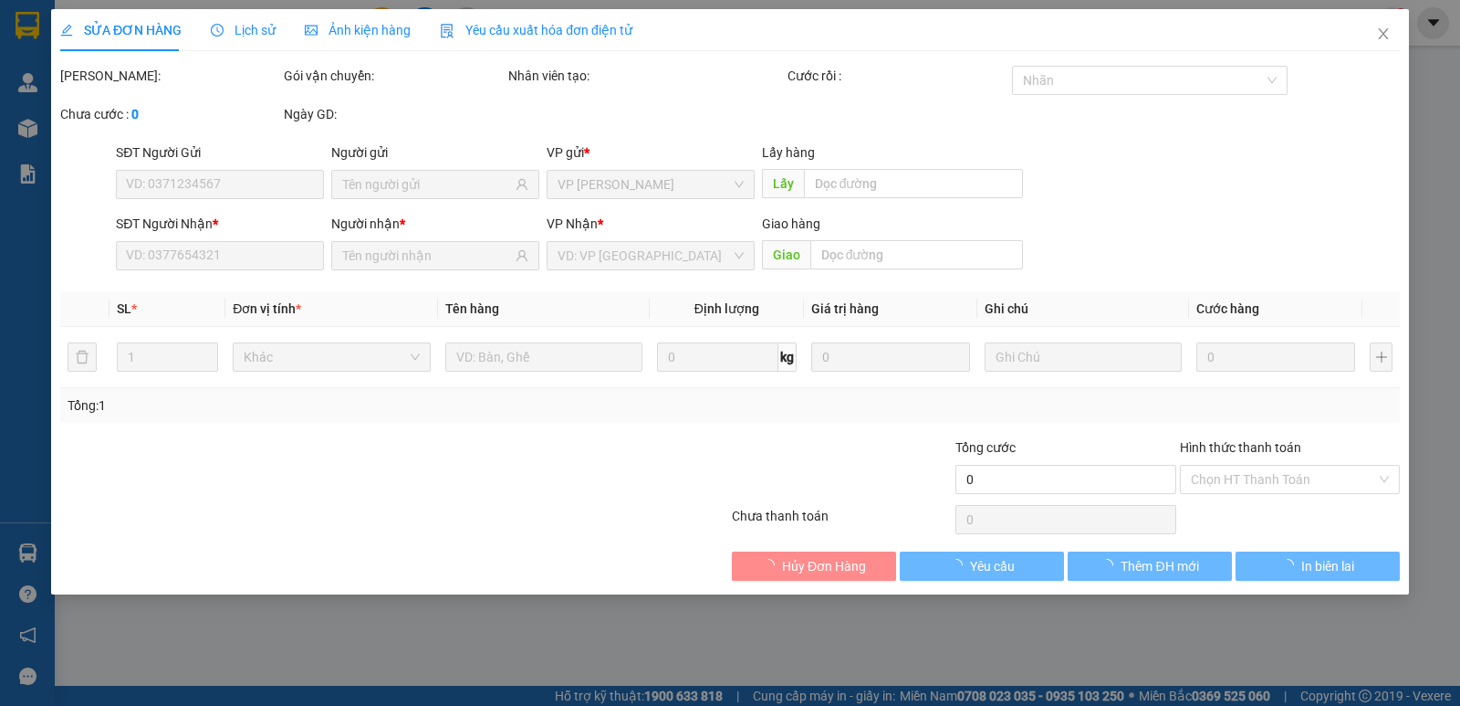
type input "0986075510"
type input "ngã 3 [PERSON_NAME]"
type input "50.000"
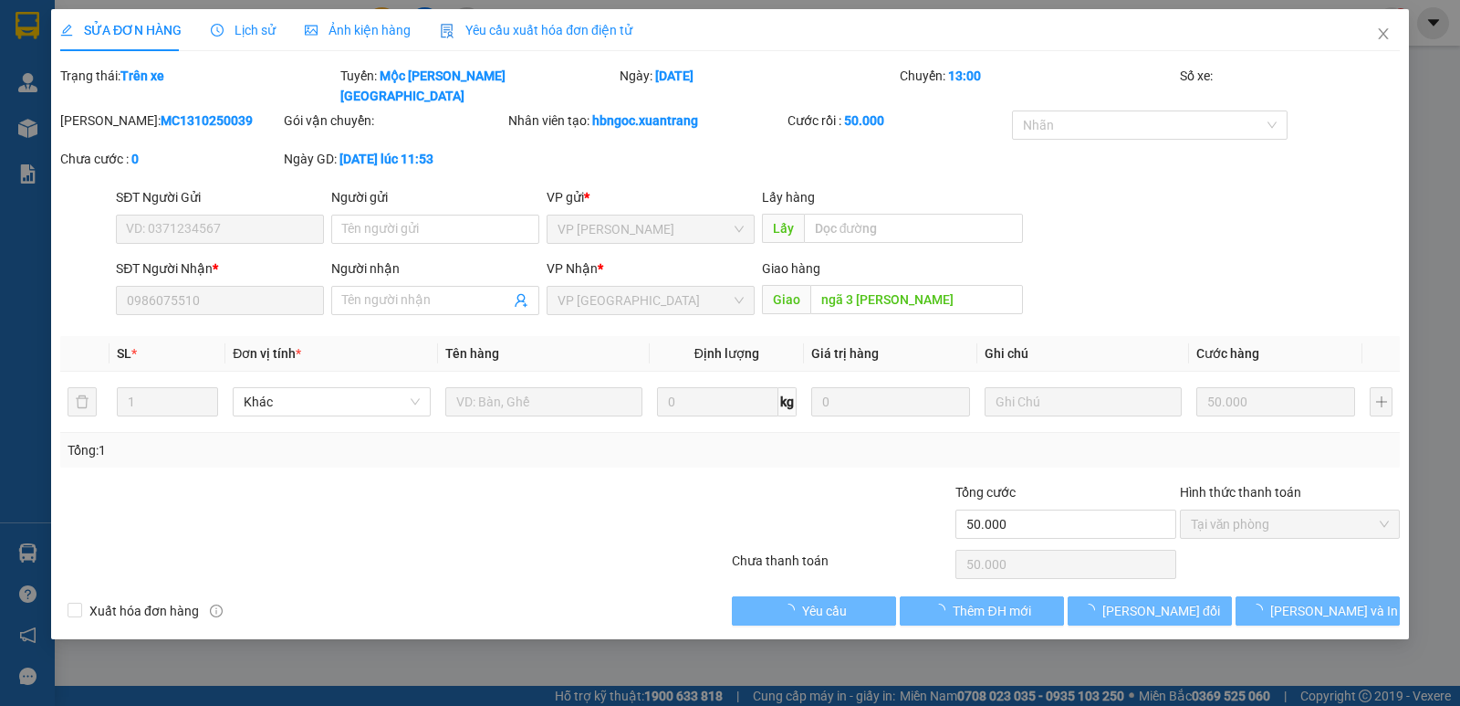
click at [341, 39] on div "Ảnh kiện hàng" at bounding box center [358, 30] width 106 height 20
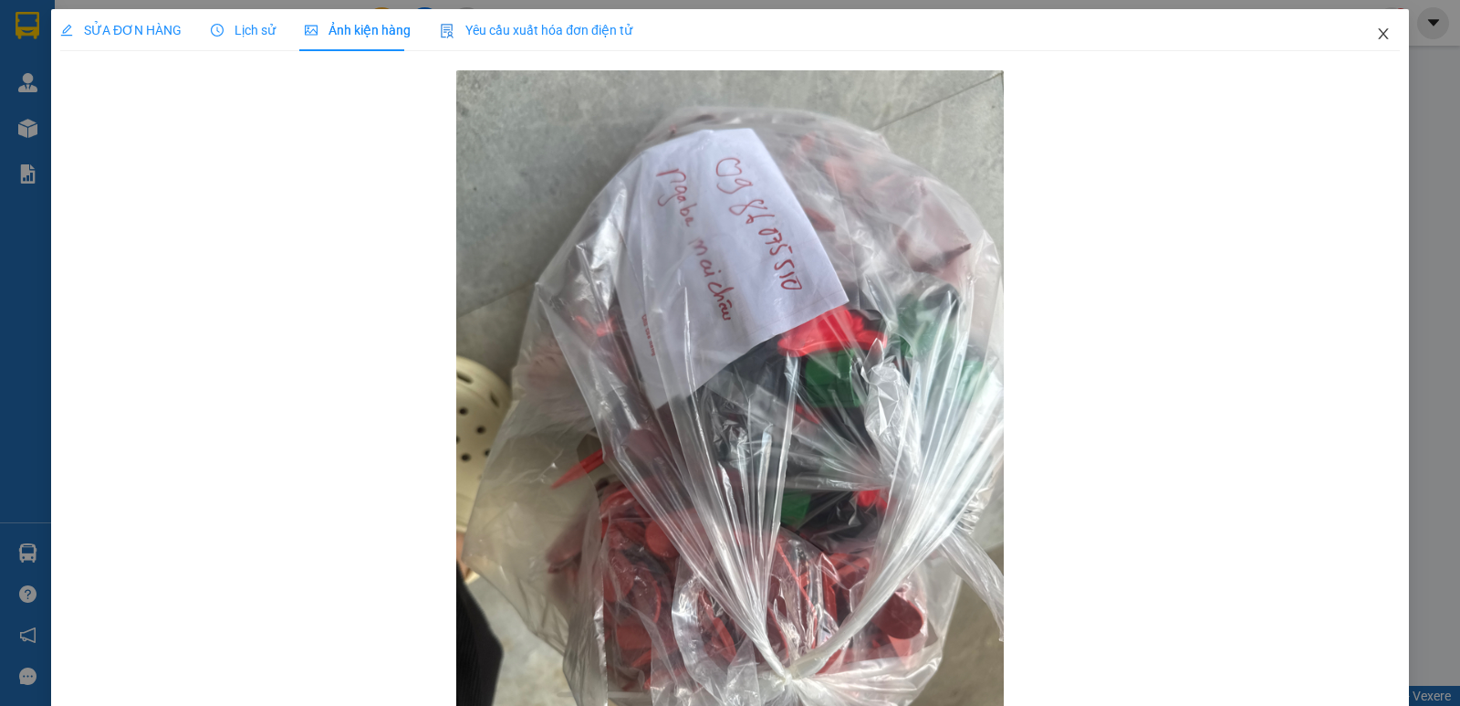
drag, startPoint x: 1375, startPoint y: 37, endPoint x: 335, endPoint y: 43, distance: 1040.5
click at [1376, 36] on icon "close" at bounding box center [1383, 33] width 15 height 15
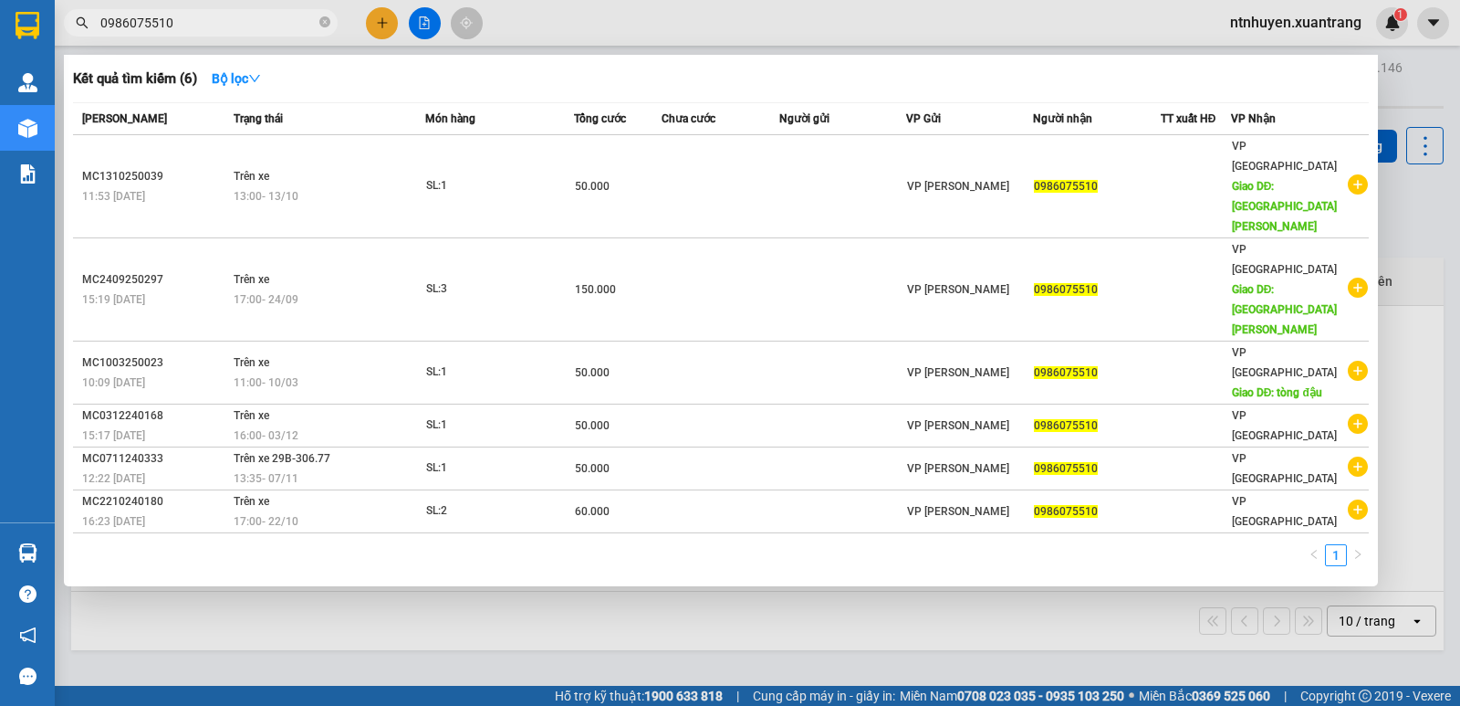
click at [287, 18] on input "0986075510" at bounding box center [207, 23] width 215 height 20
click at [321, 21] on icon "close-circle" at bounding box center [324, 21] width 11 height 11
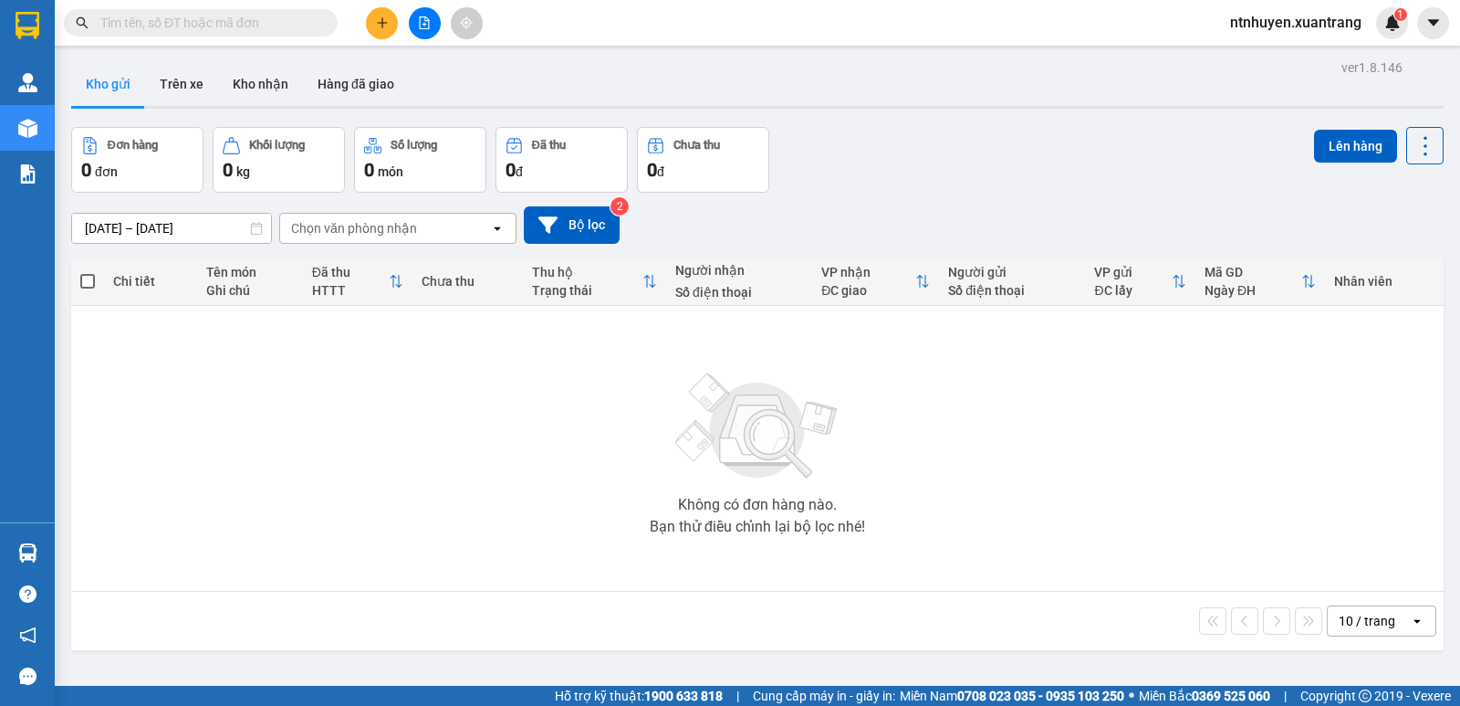
click at [546, 15] on div "Kết quả [PERSON_NAME] ( 6 ) Bộ lọc Mã ĐH Trạng thái Món hàng [PERSON_NAME] [PER…" at bounding box center [730, 23] width 1460 height 46
click at [376, 24] on icon "plus" at bounding box center [382, 22] width 13 height 13
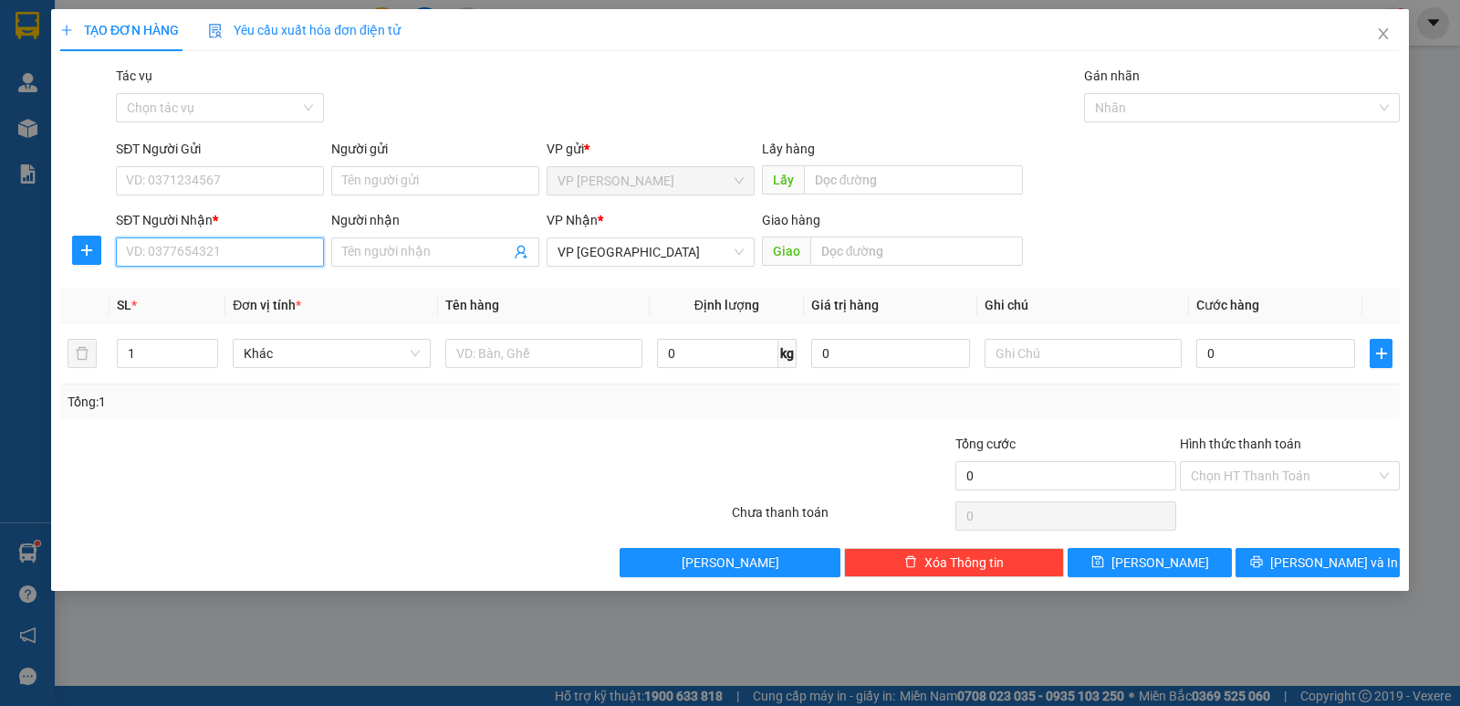
click at [211, 240] on input "SĐT Người Nhận *" at bounding box center [220, 251] width 208 height 29
drag, startPoint x: 1393, startPoint y: 37, endPoint x: 47, endPoint y: 4, distance: 1345.7
click at [1390, 37] on span "Close" at bounding box center [1383, 34] width 51 height 51
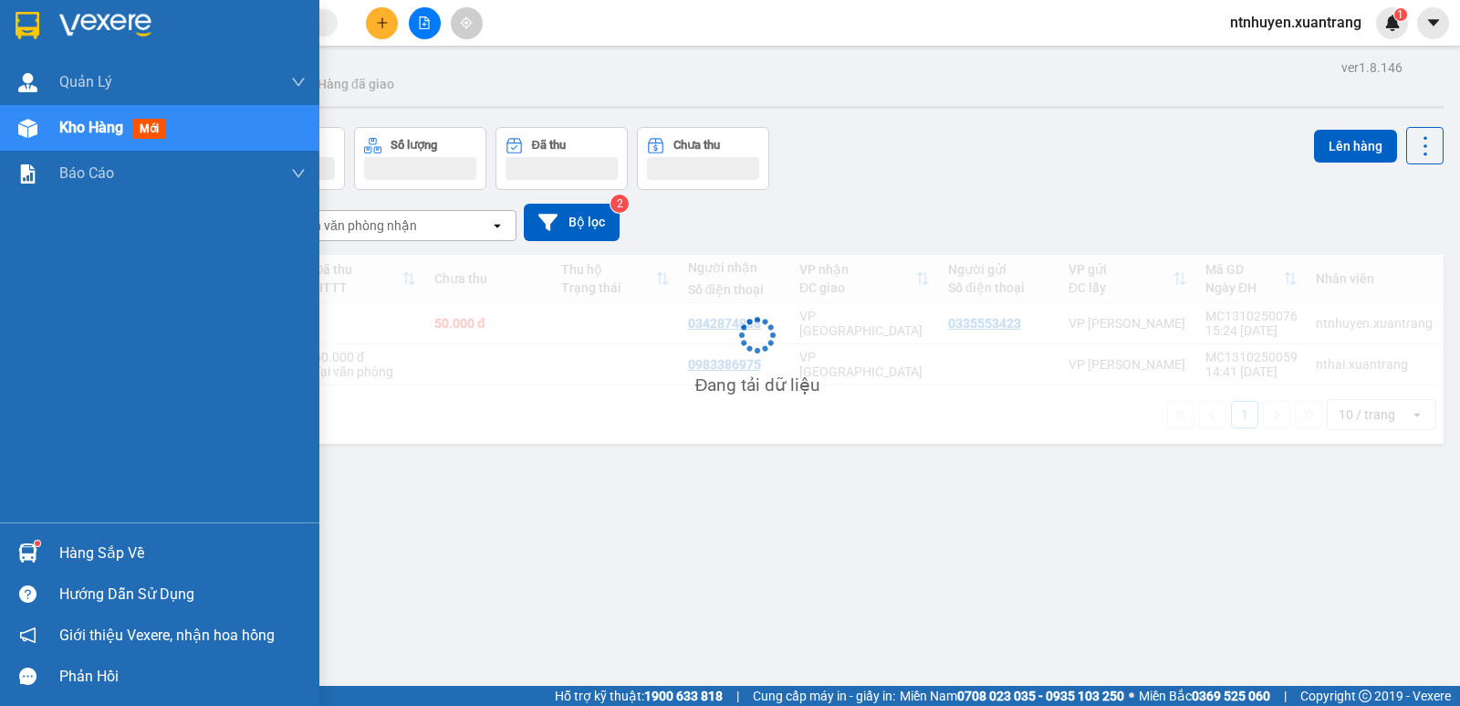
click at [132, 27] on img at bounding box center [105, 25] width 92 height 27
